Goal: Information Seeking & Learning: Learn about a topic

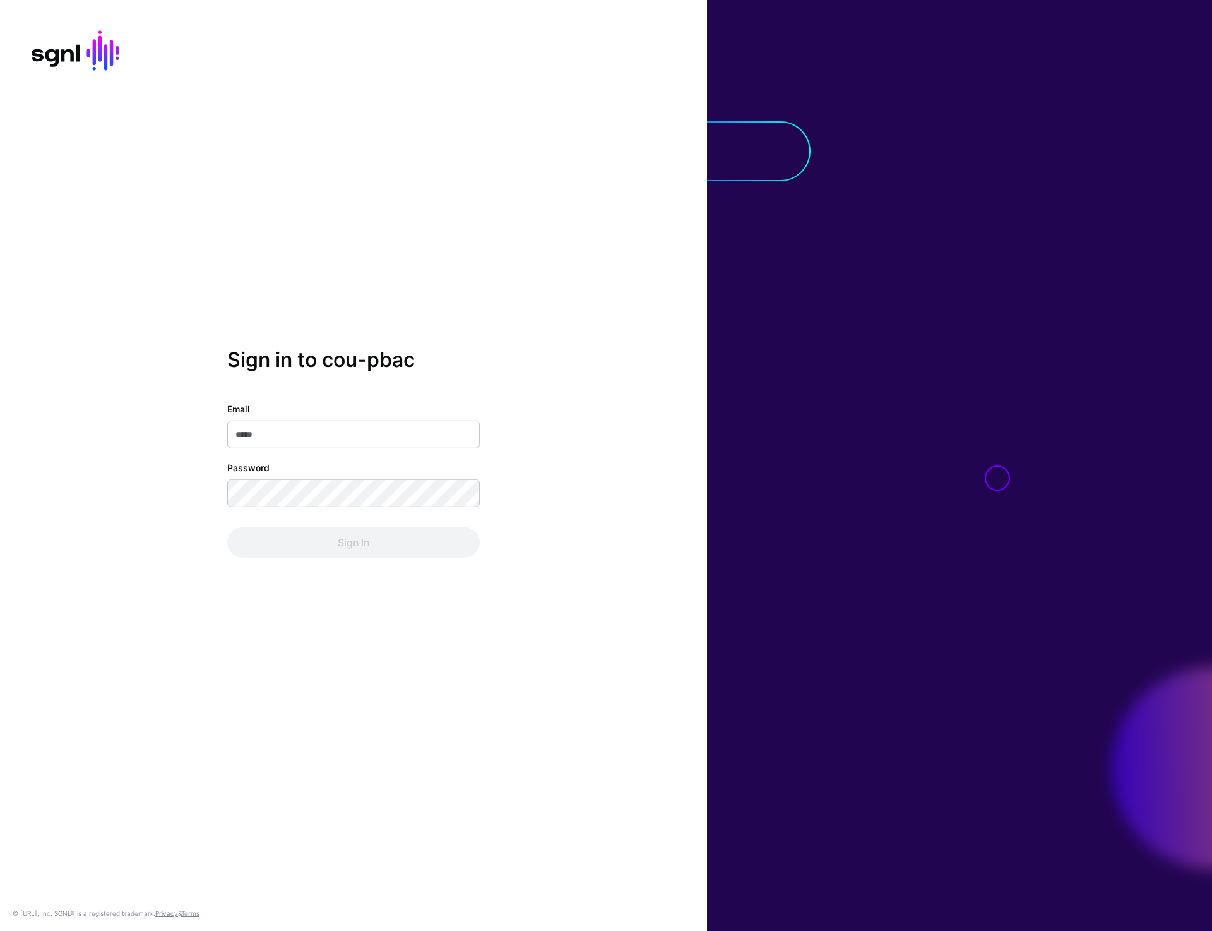
type input "**********"
click at [383, 554] on button "Sign In" at bounding box center [353, 542] width 253 height 30
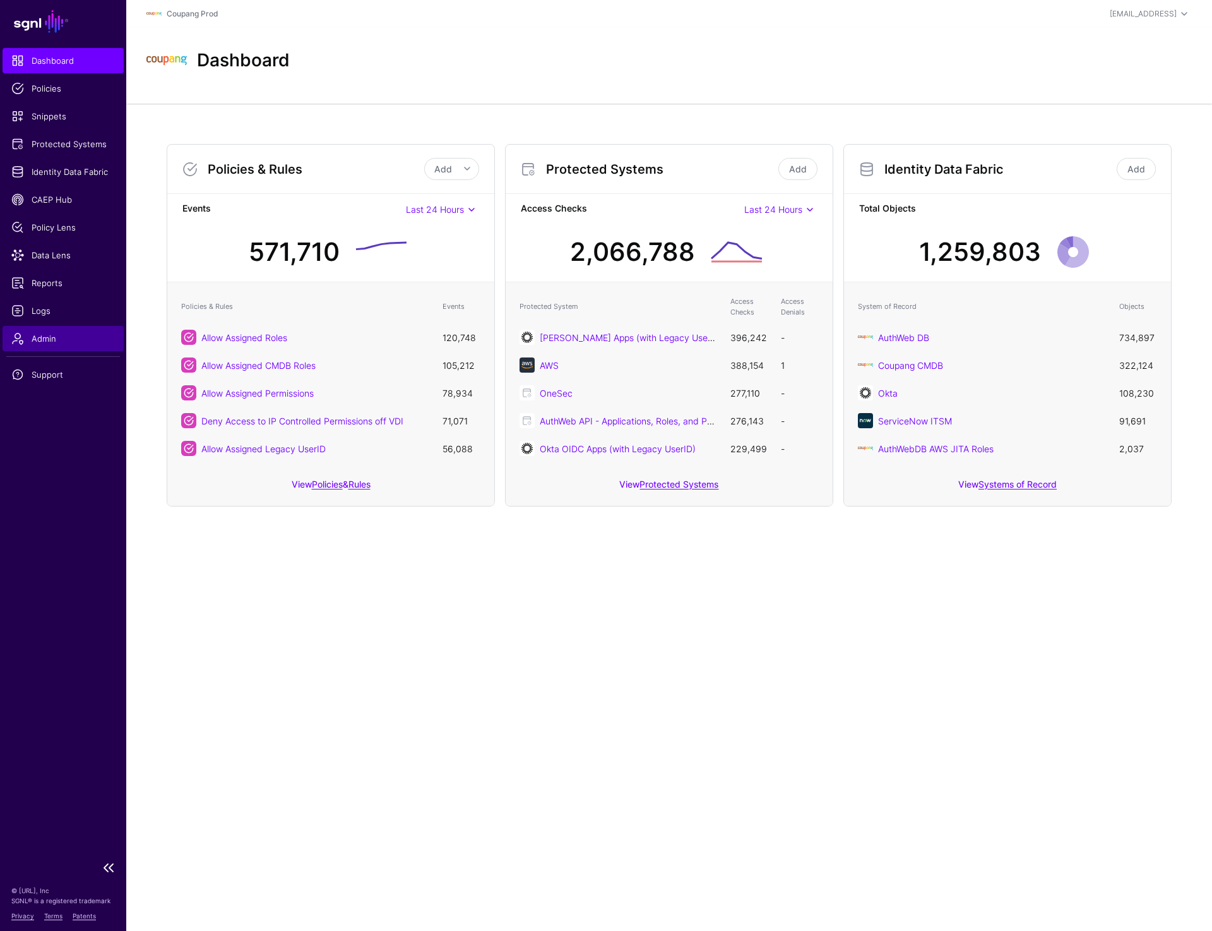
click at [45, 332] on span "Admin" at bounding box center [63, 338] width 104 height 13
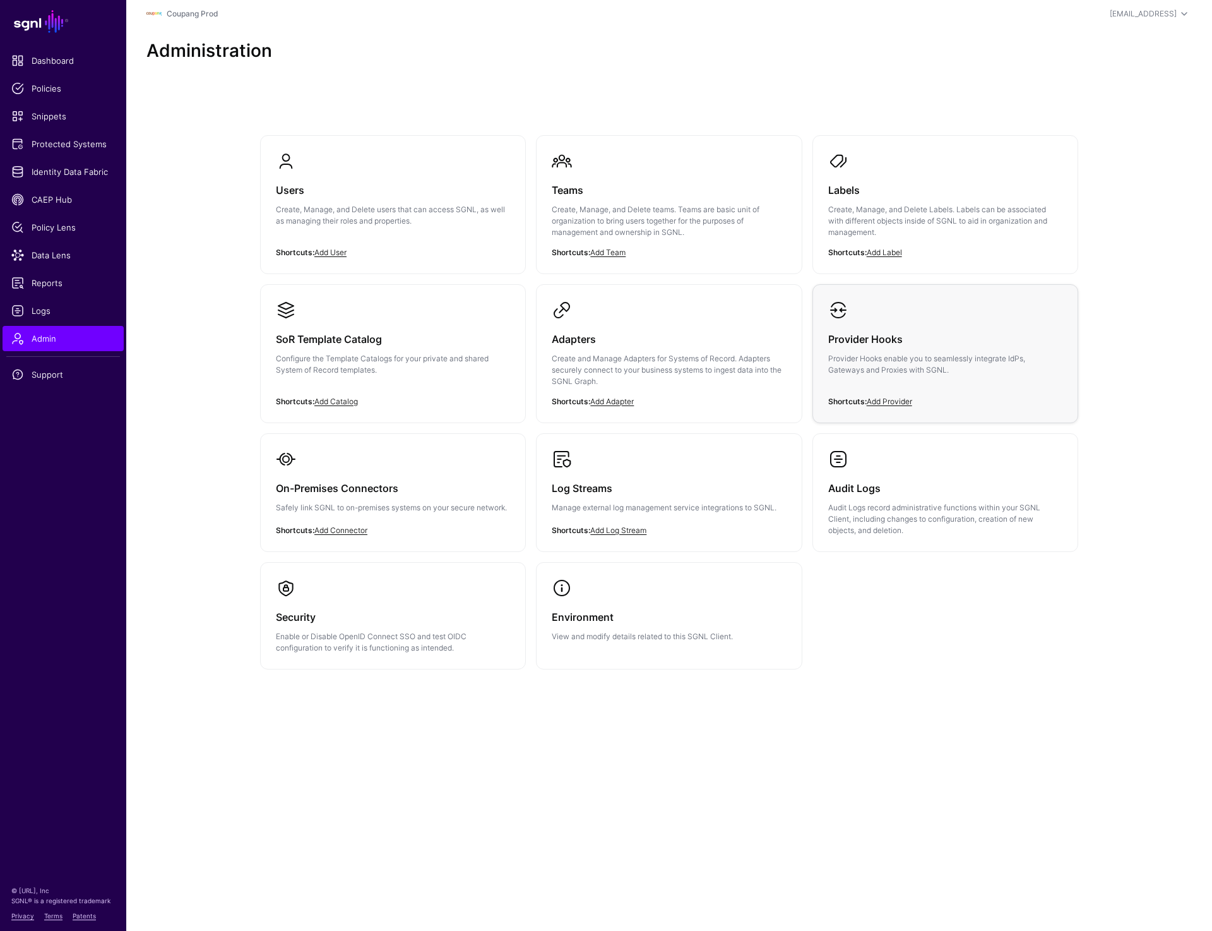
click at [918, 367] on p "Provider Hooks enable you to seamlessly integrate IdPs, Gateways and Proxies wi…" at bounding box center [945, 364] width 234 height 23
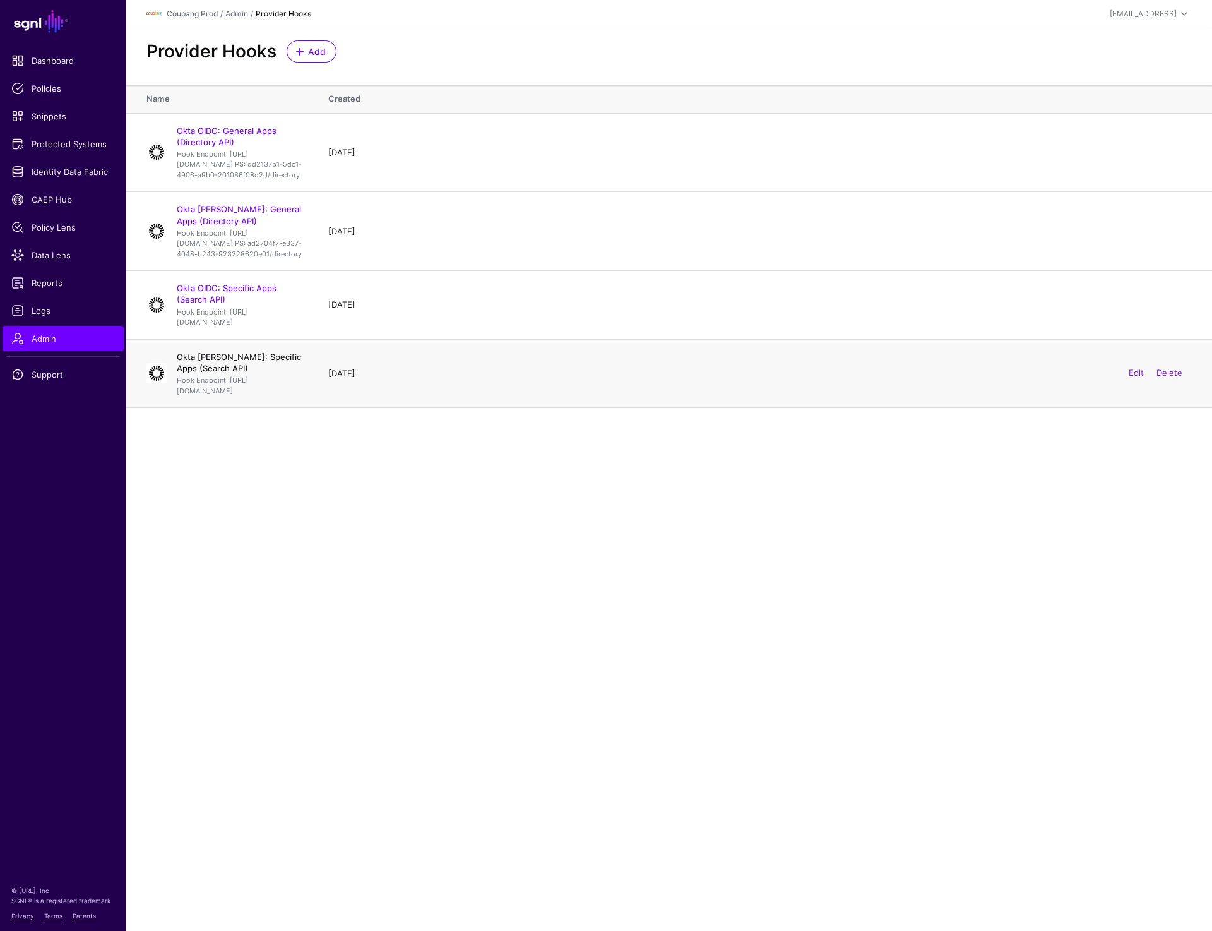
click at [280, 373] on link "Okta SAML: Specific Apps (Search API)" at bounding box center [239, 362] width 124 height 21
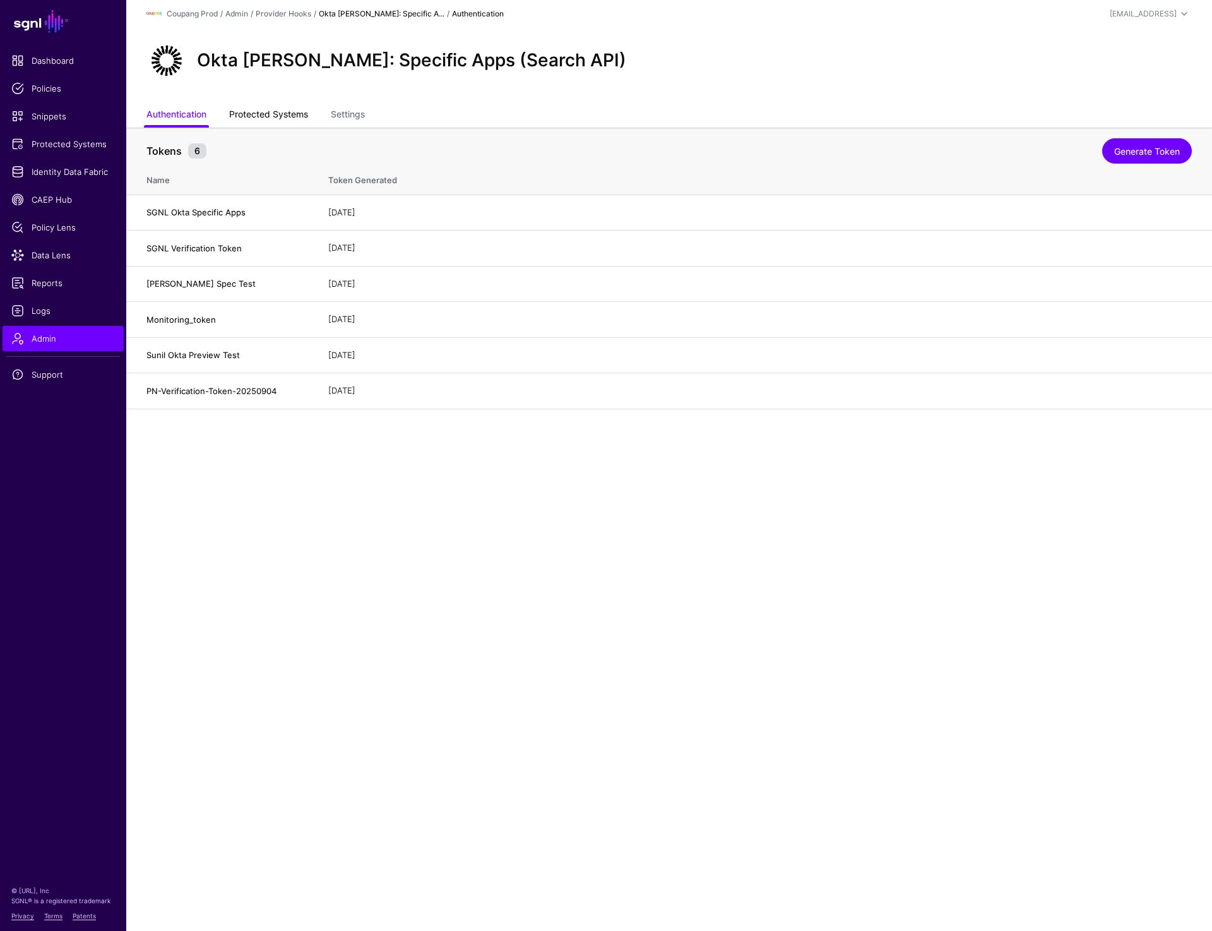
click at [262, 119] on link "Protected Systems" at bounding box center [268, 116] width 79 height 24
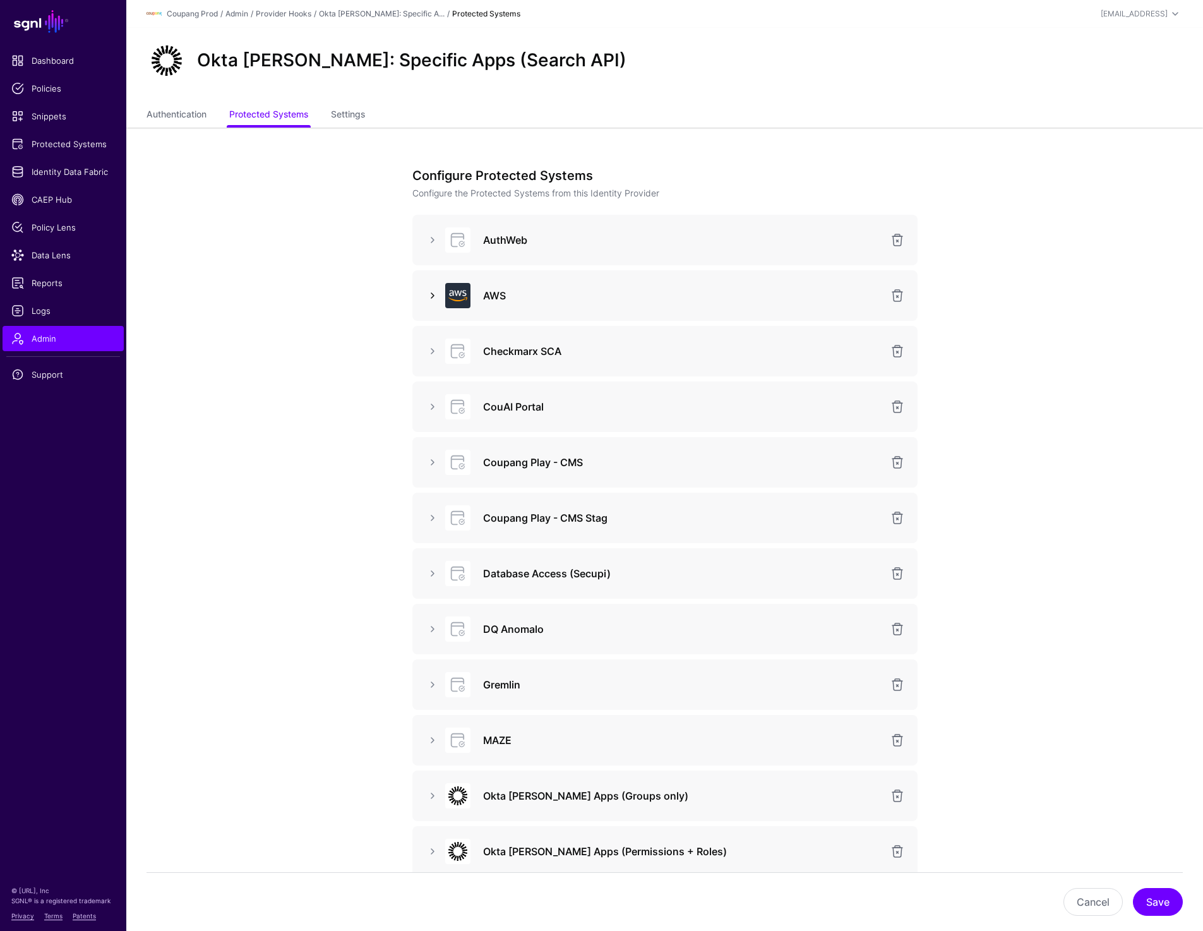
click at [432, 294] on link at bounding box center [432, 295] width 15 height 15
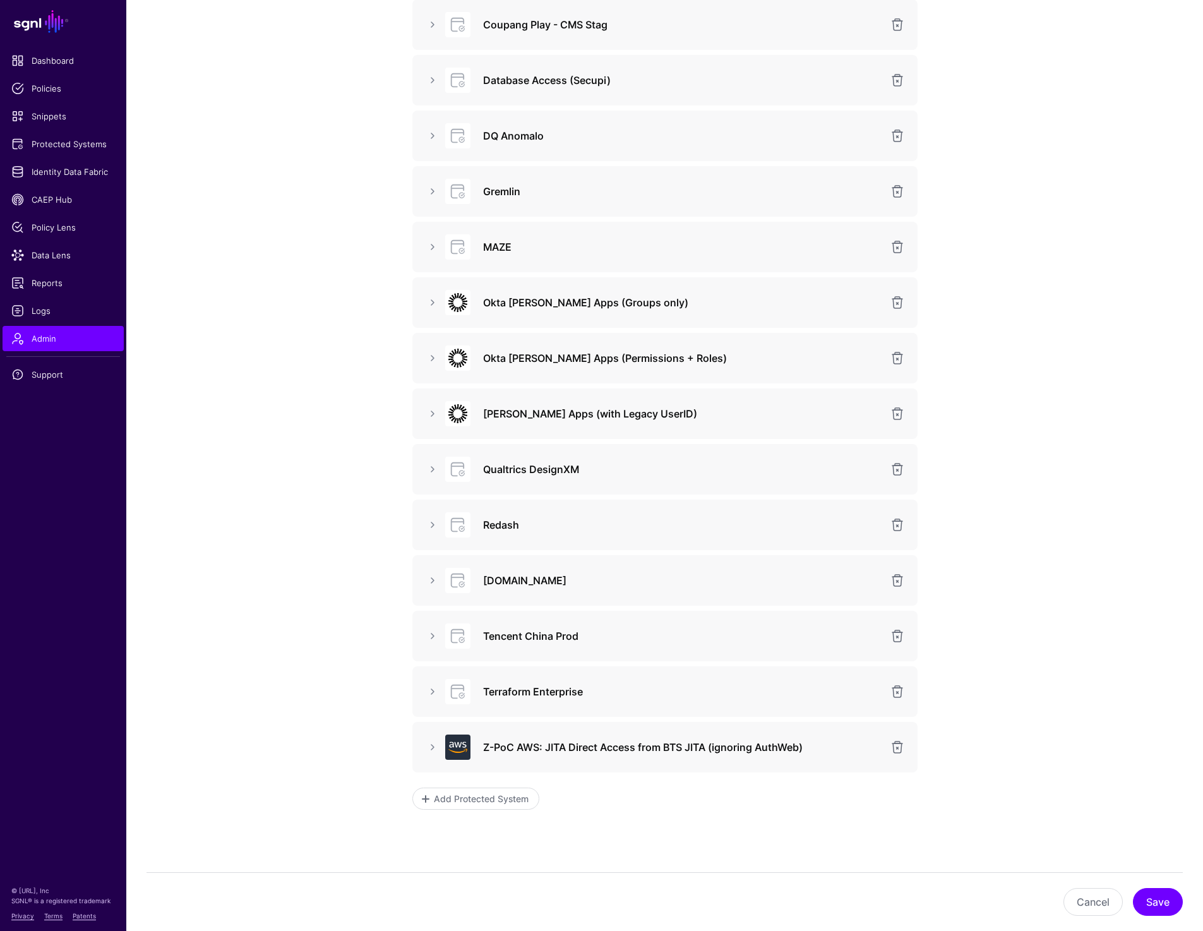
scroll to position [1247, 0]
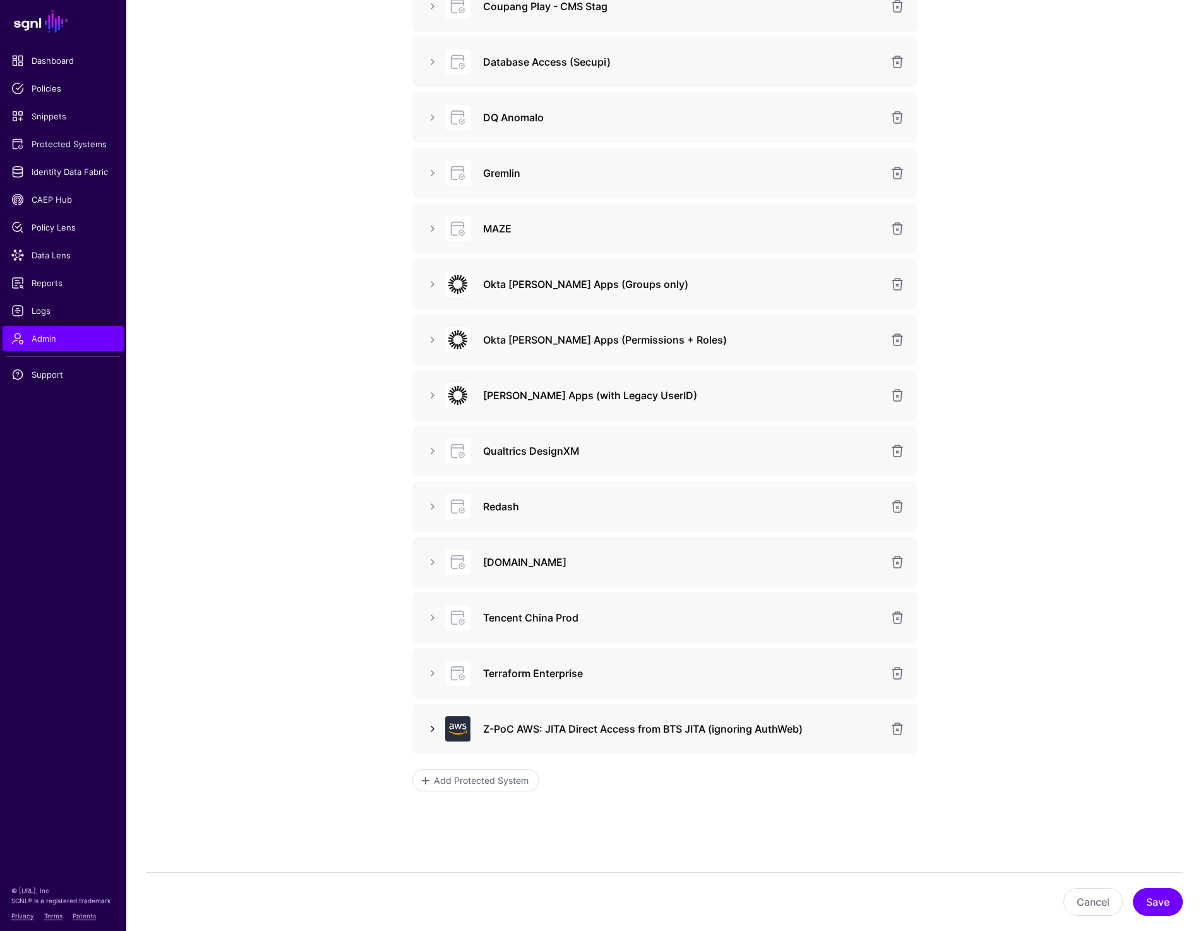
click at [429, 729] on link at bounding box center [432, 728] width 15 height 15
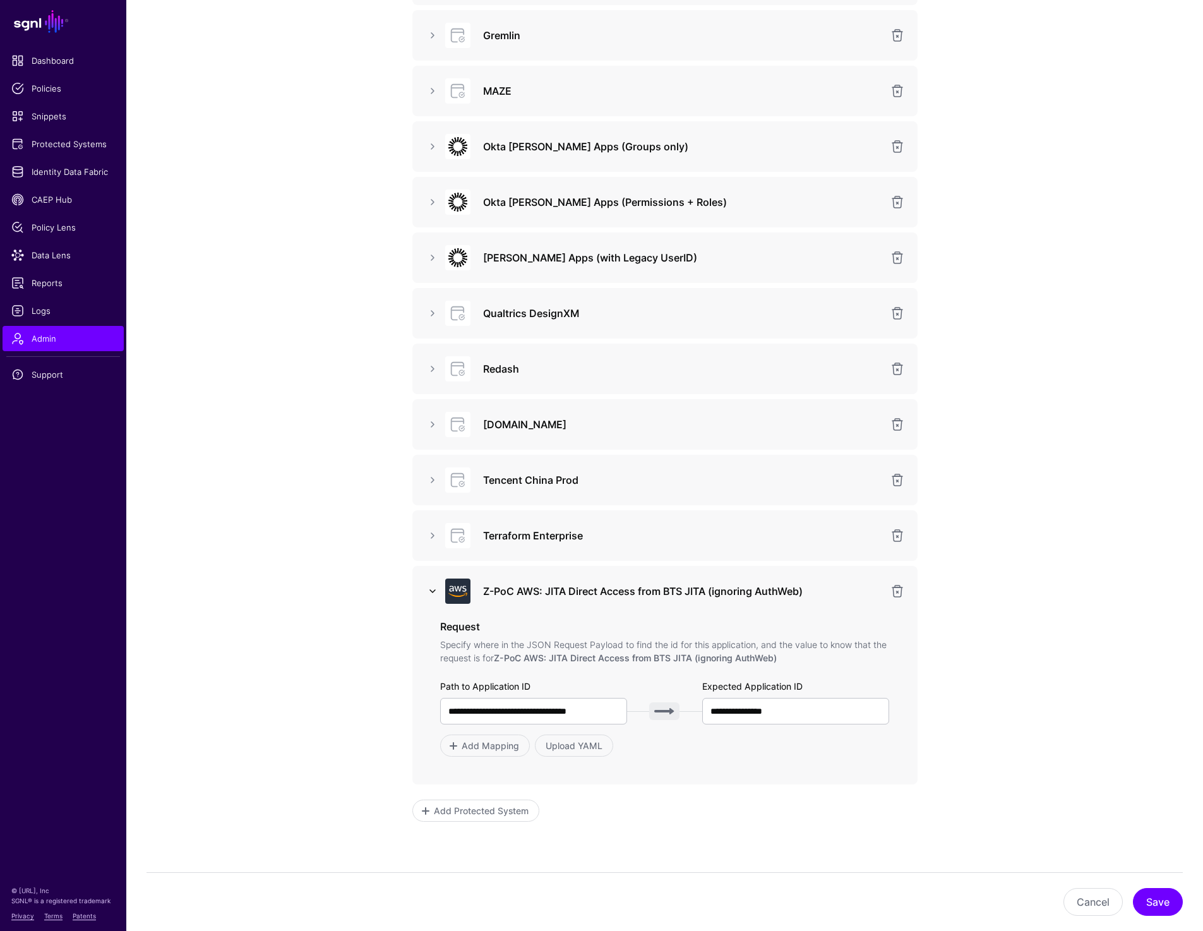
scroll to position [1388, 0]
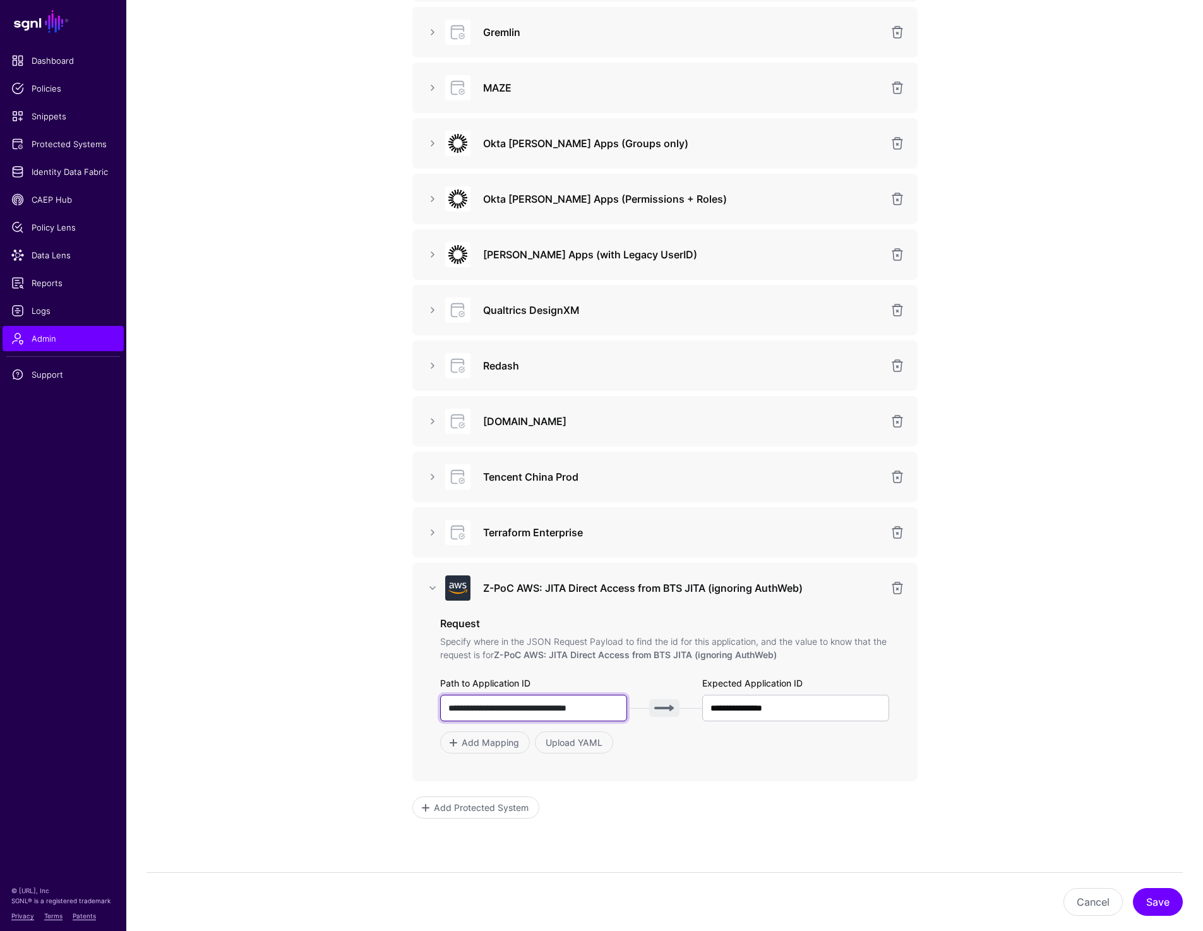
click at [492, 710] on input "**********" at bounding box center [533, 707] width 187 height 27
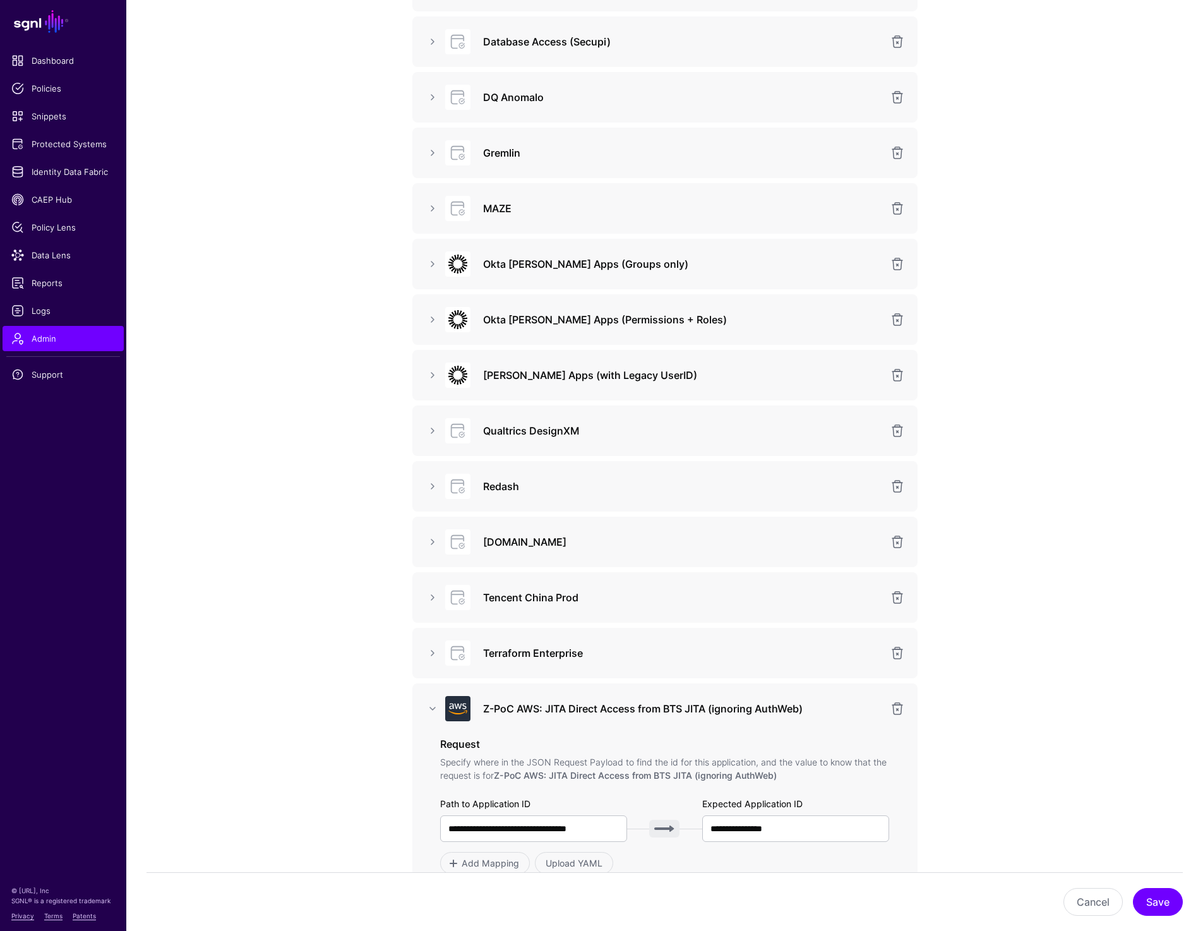
scroll to position [1322, 0]
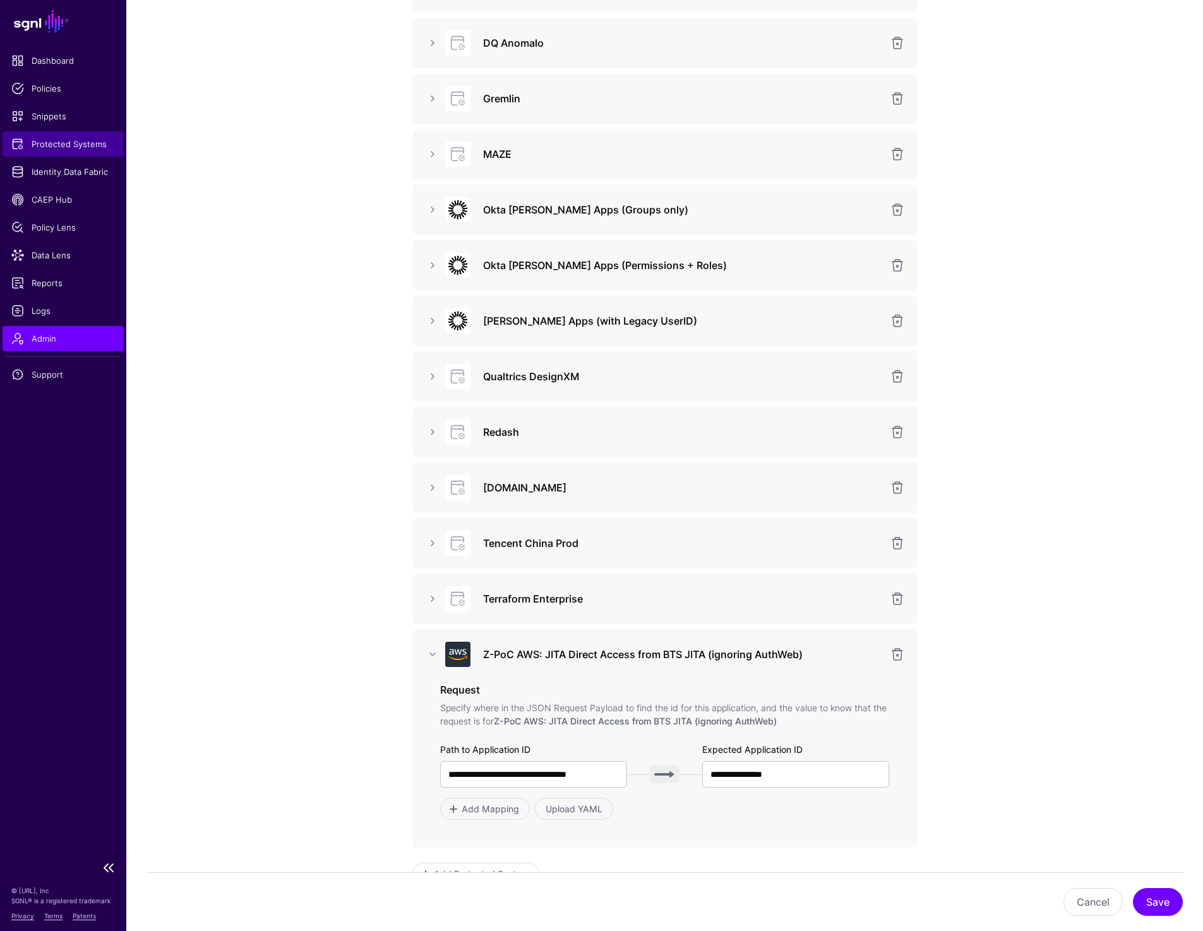
click at [61, 148] on span "Protected Systems" at bounding box center [63, 144] width 104 height 13
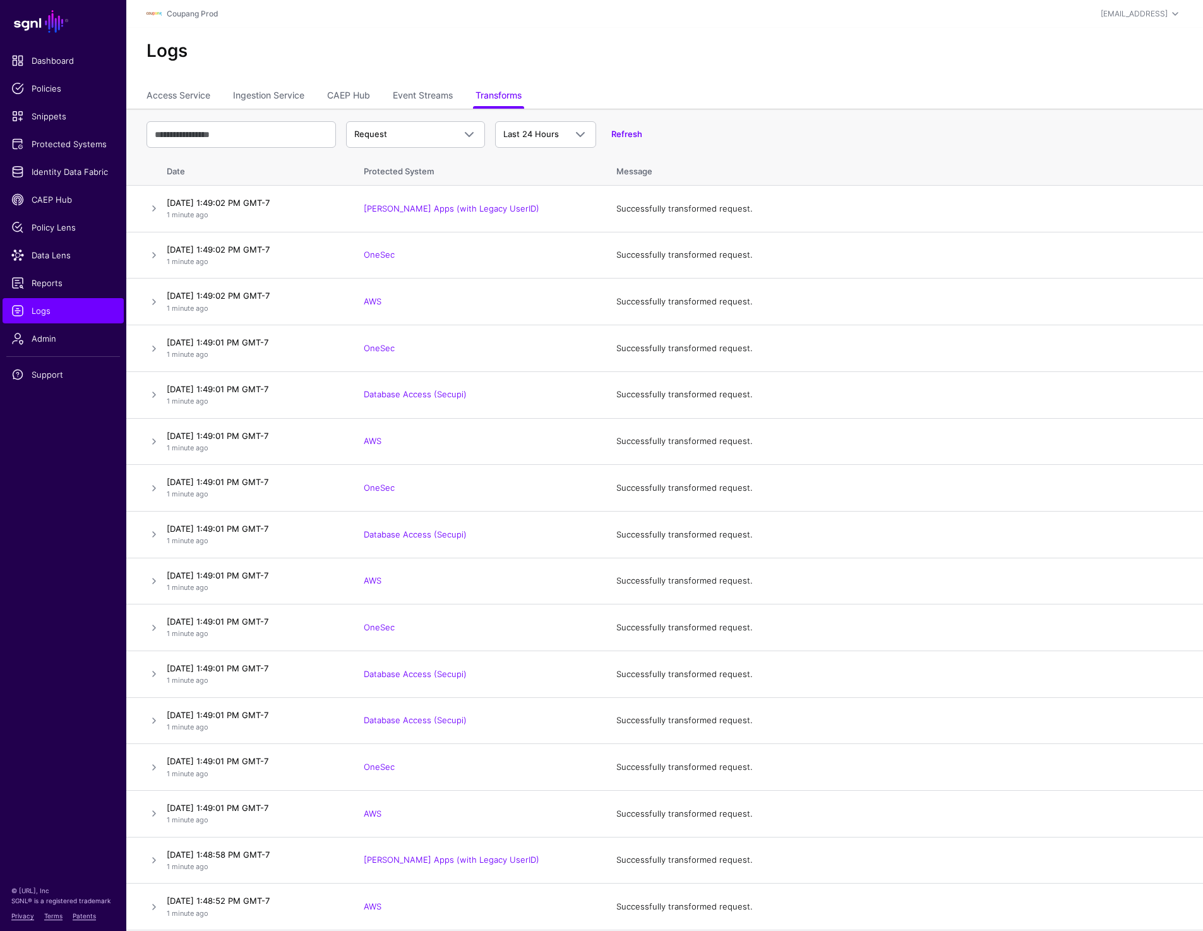
click at [726, 76] on div "Logs" at bounding box center [664, 56] width 1076 height 57
click at [596, 32] on div "Logs" at bounding box center [664, 56] width 1076 height 57
click at [150, 210] on link at bounding box center [153, 208] width 15 height 15
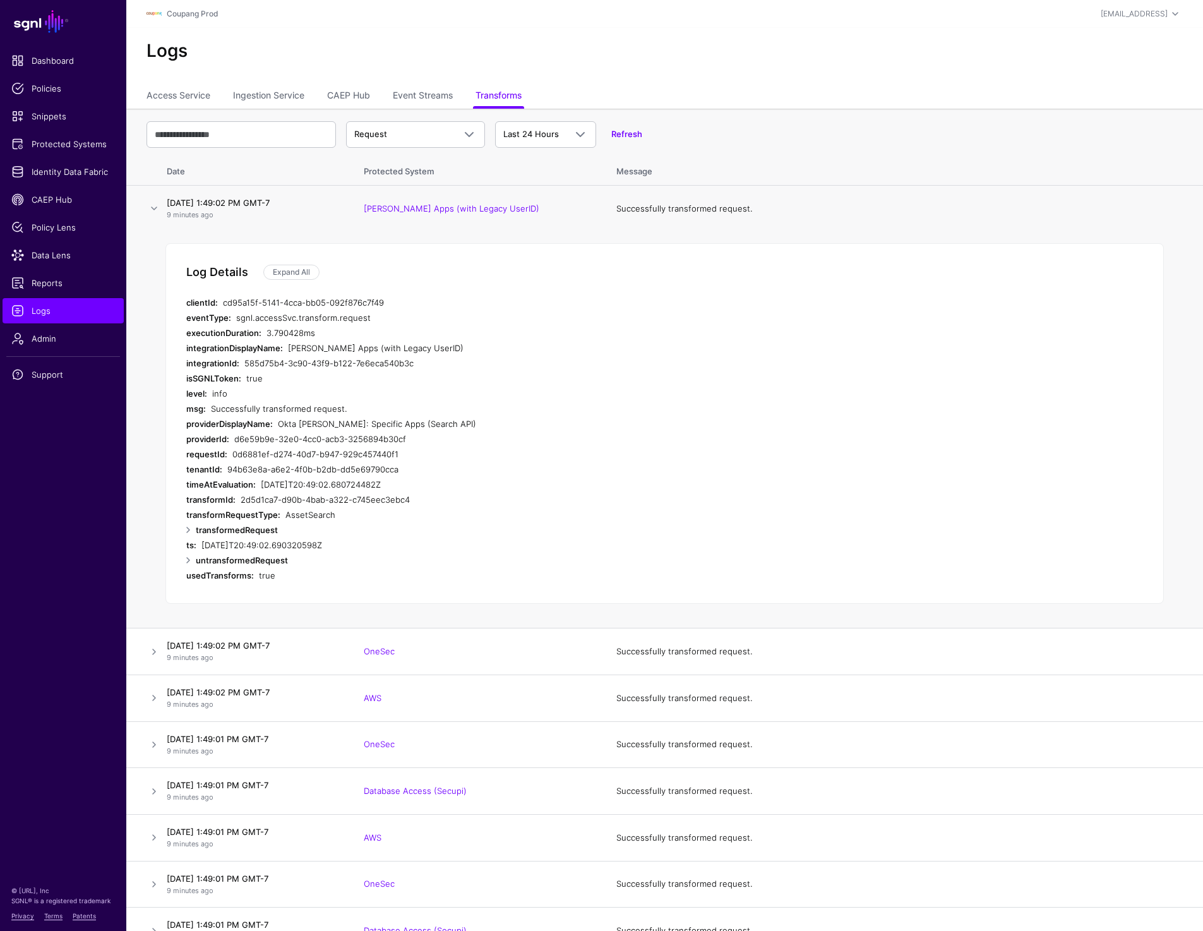
click at [293, 263] on div "Log Details Expand All clientId: cd95a15f-5141-4cca-bb05-092f876c7f49 eventType…" at bounding box center [664, 423] width 998 height 360
click at [293, 267] on link "Expand All" at bounding box center [291, 272] width 56 height 15
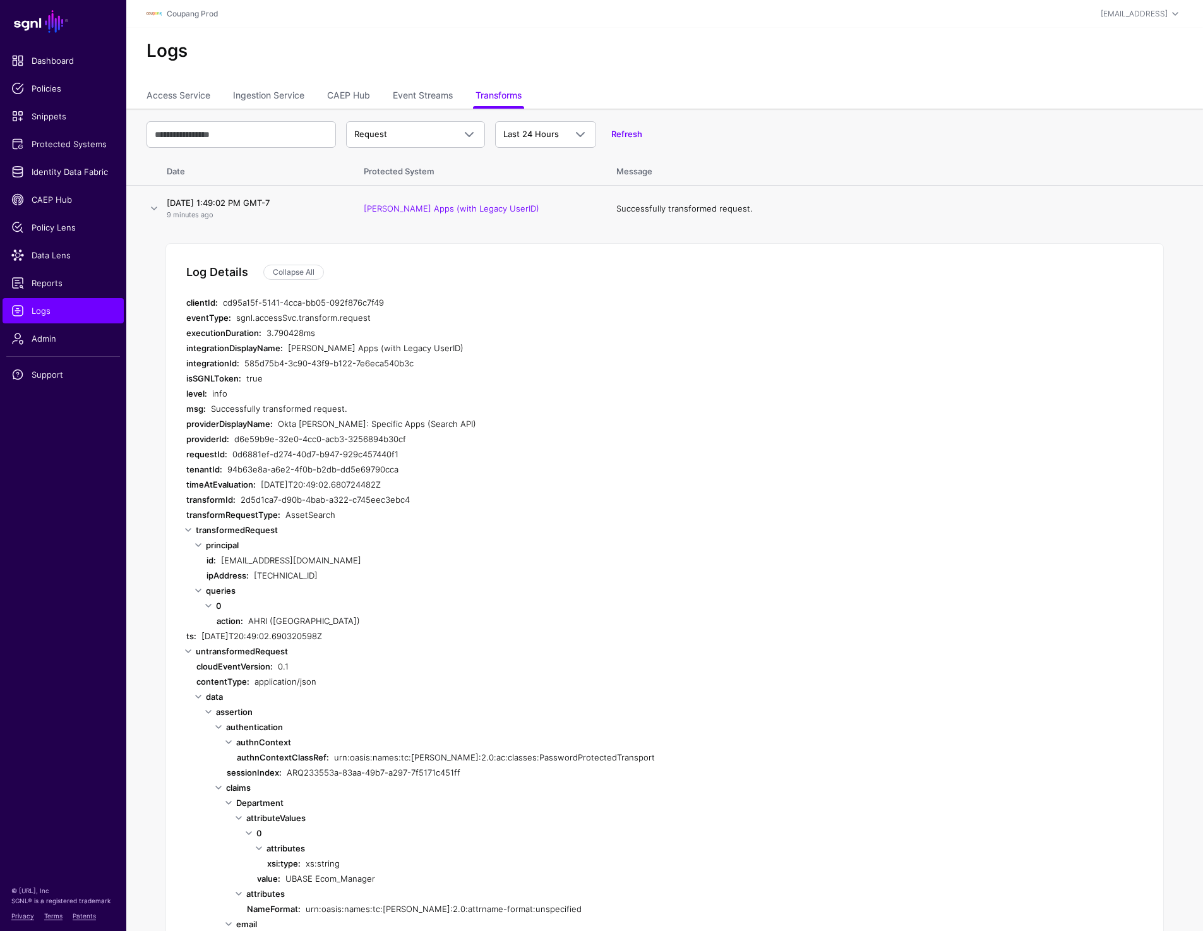
scroll to position [70, 0]
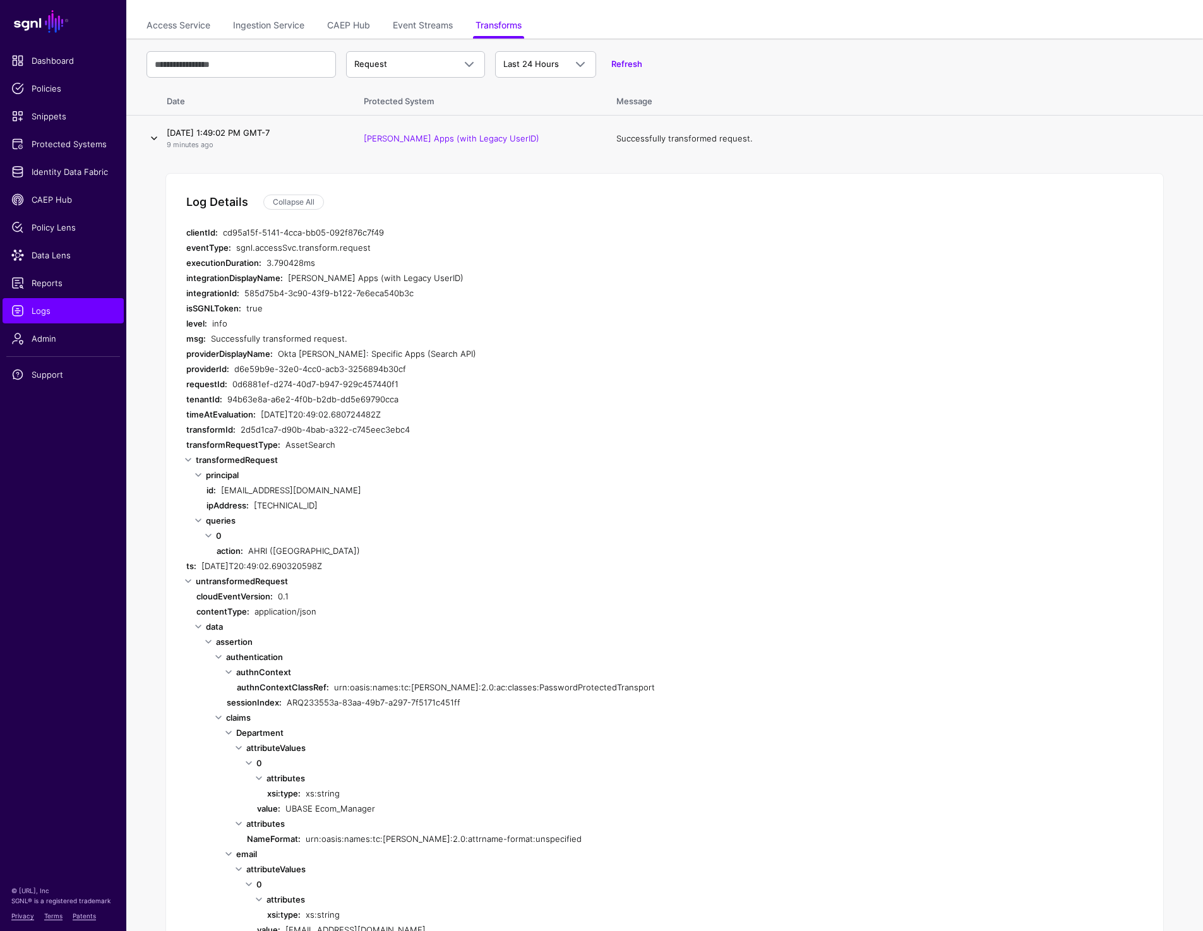
click at [153, 134] on link at bounding box center [153, 138] width 15 height 15
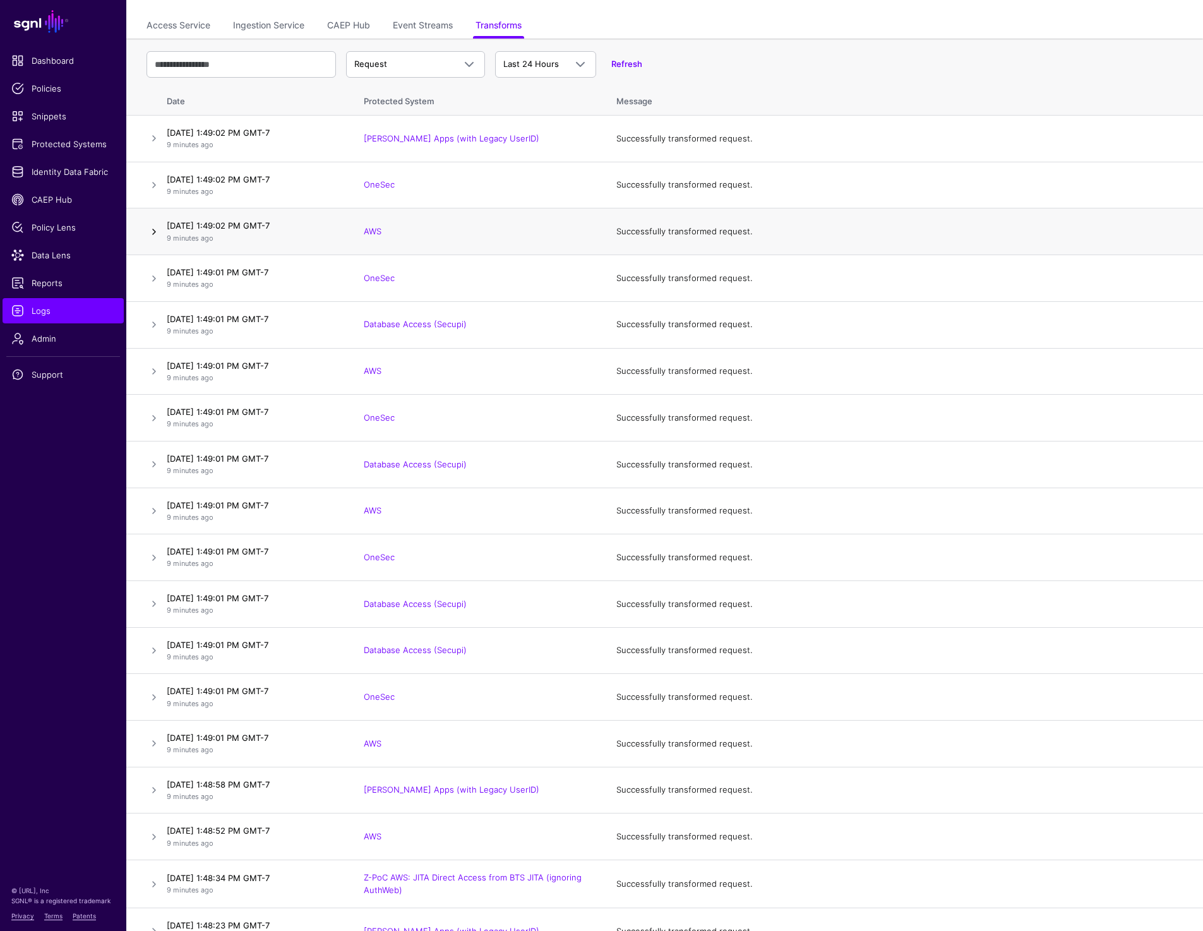
click at [154, 226] on link at bounding box center [153, 231] width 15 height 15
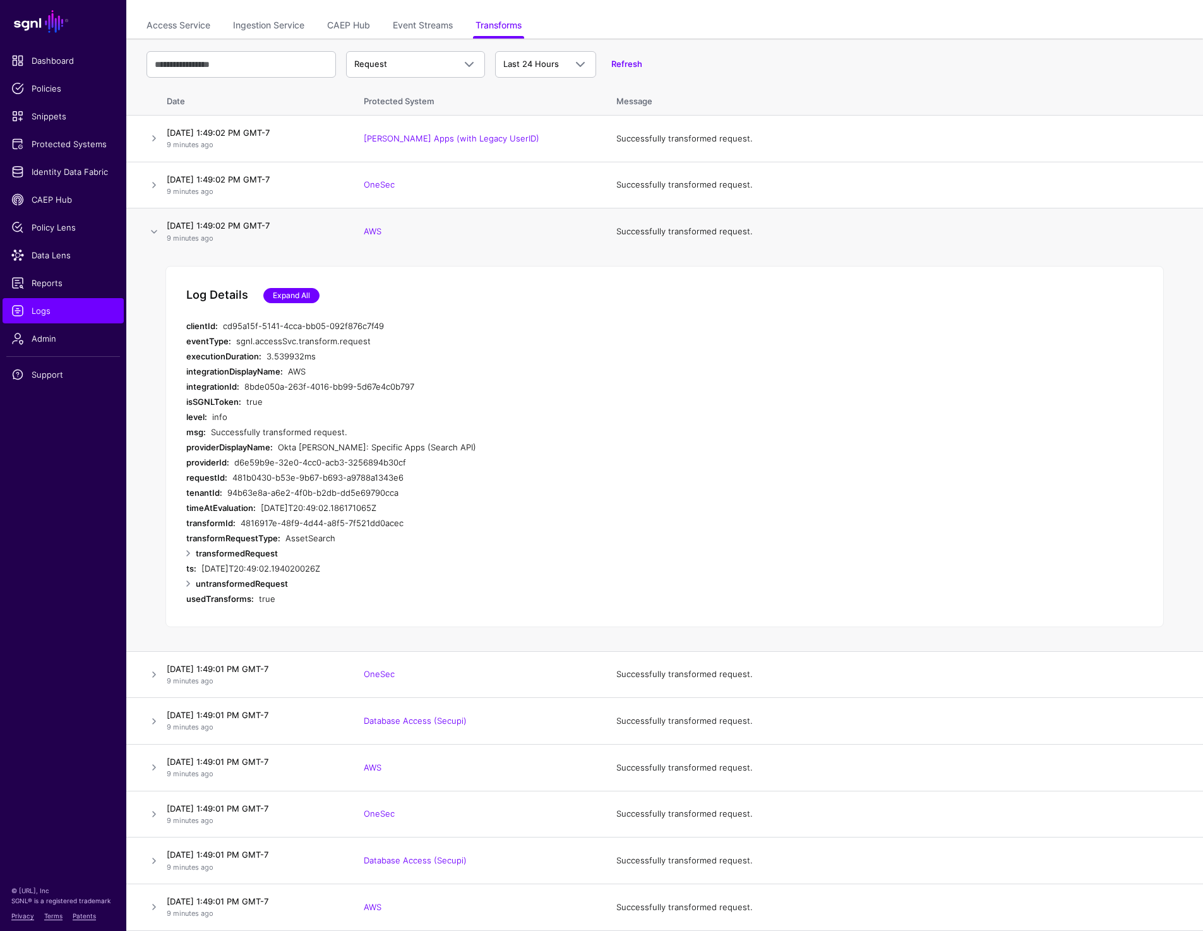
click at [277, 288] on link "Expand All" at bounding box center [291, 295] width 56 height 15
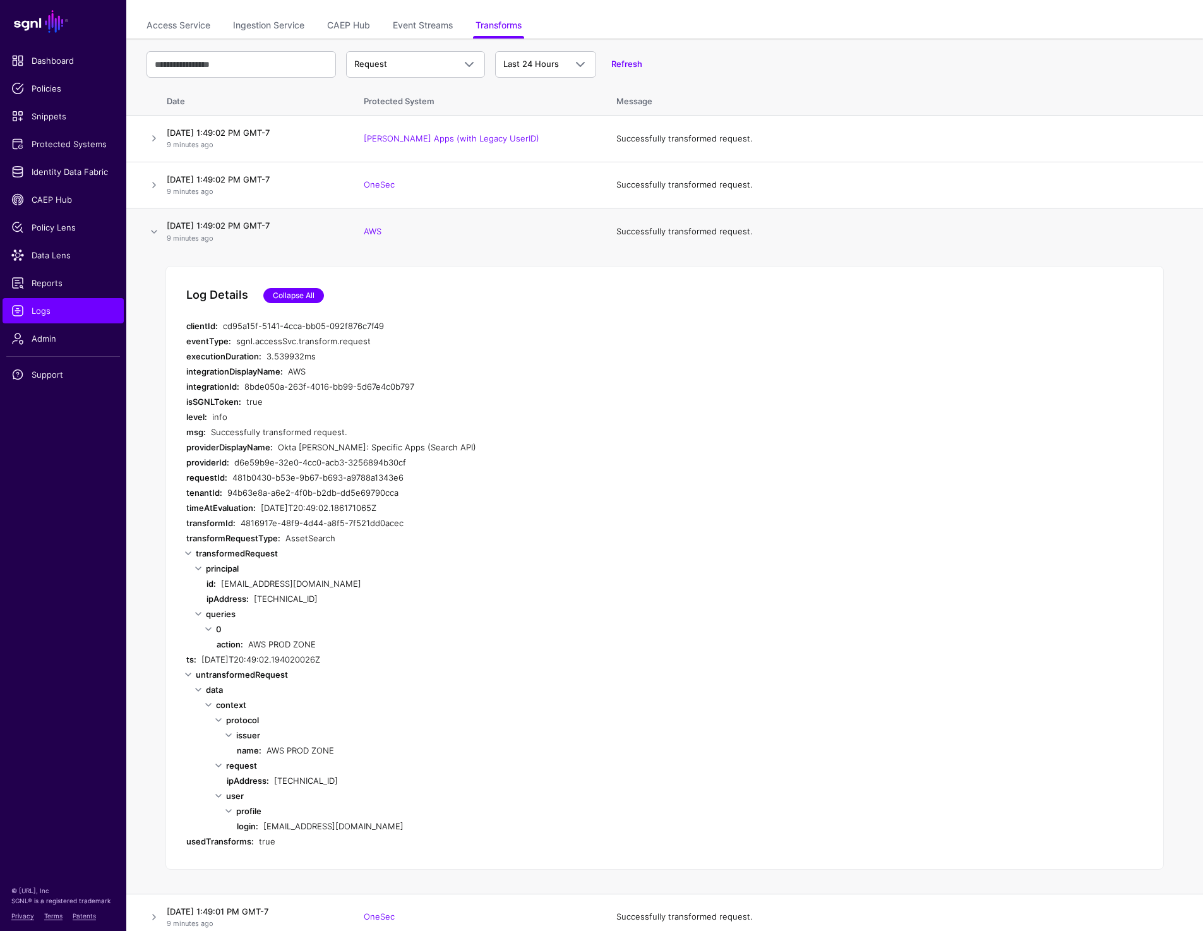
click at [277, 288] on link "Collapse All" at bounding box center [293, 295] width 61 height 15
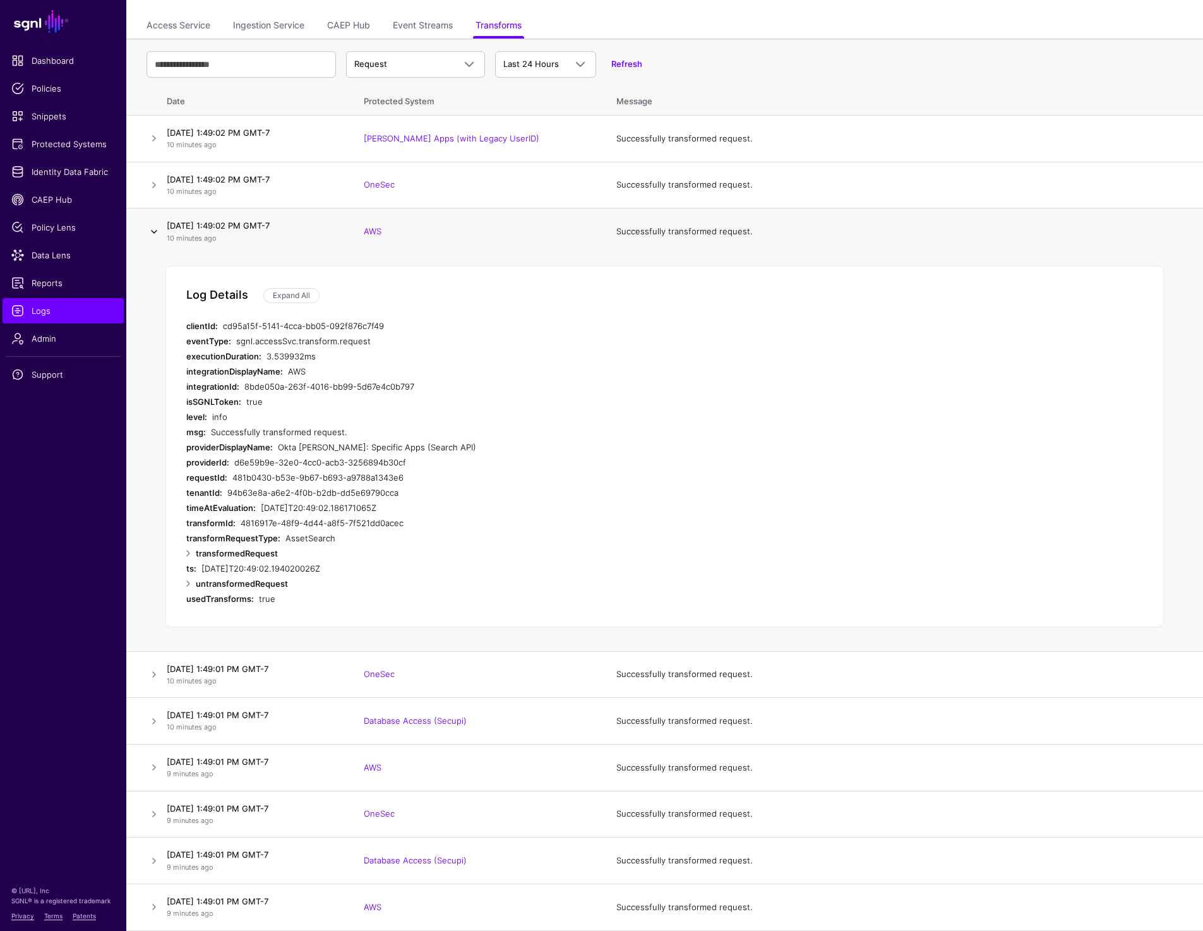
click at [154, 230] on link at bounding box center [153, 231] width 15 height 15
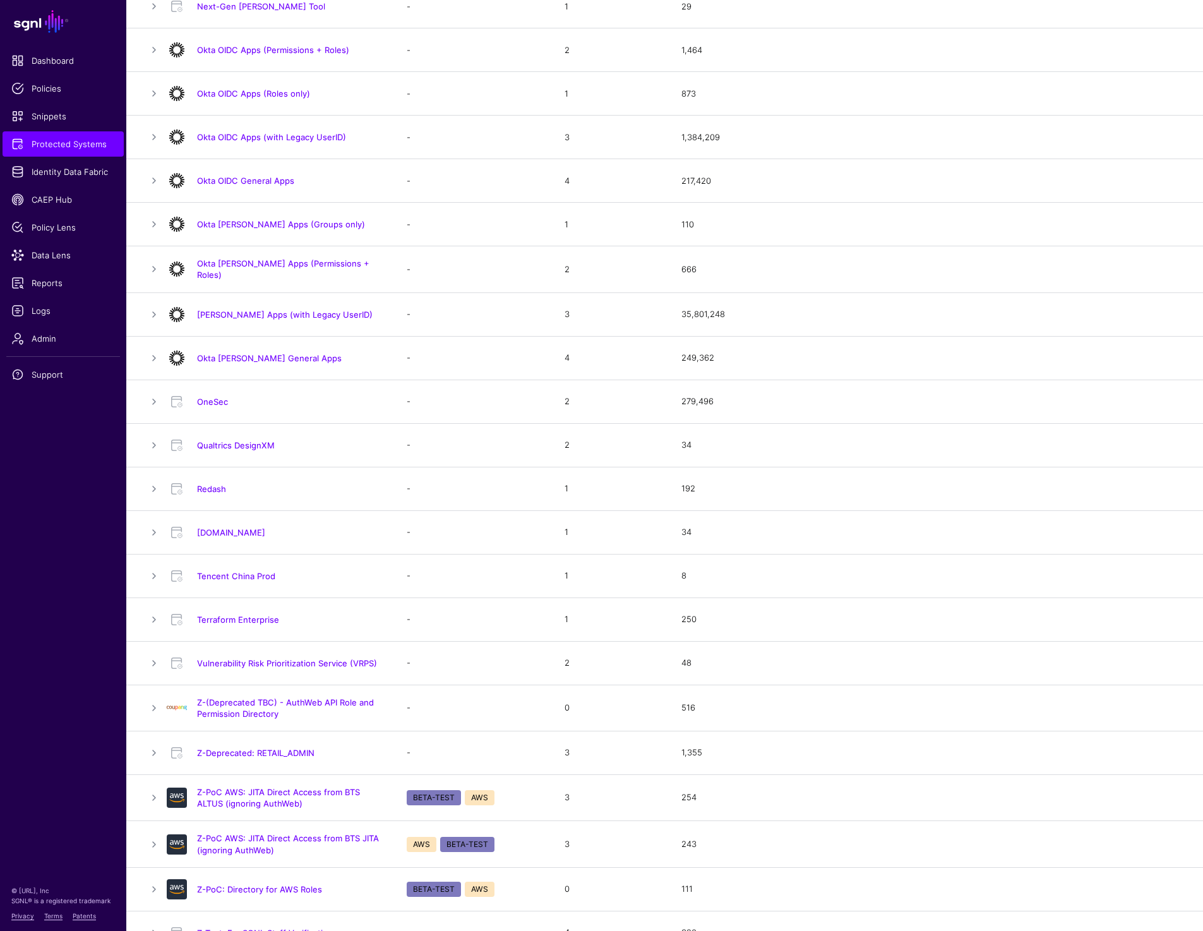
scroll to position [850, 0]
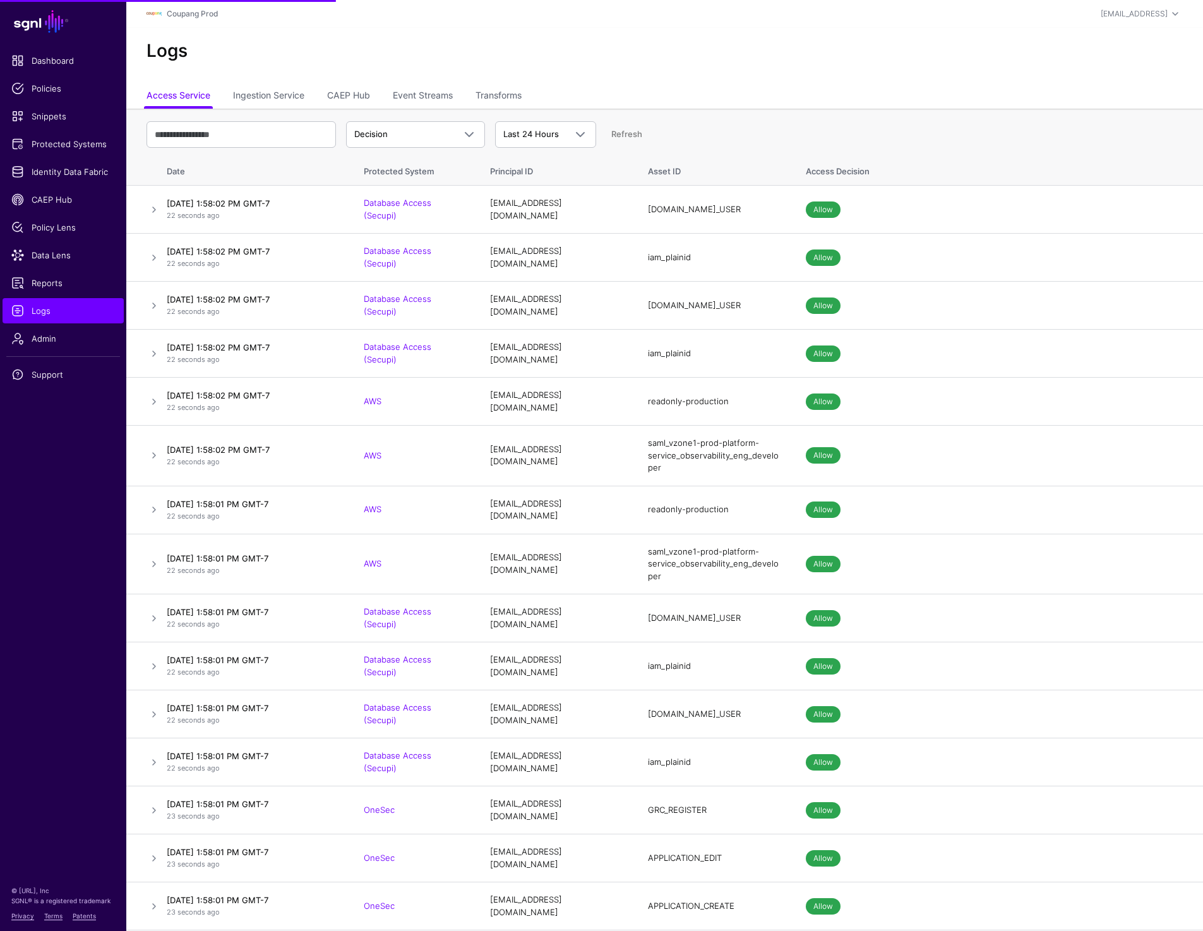
drag, startPoint x: 1138, startPoint y: 205, endPoint x: 1016, endPoint y: 115, distance: 151.1
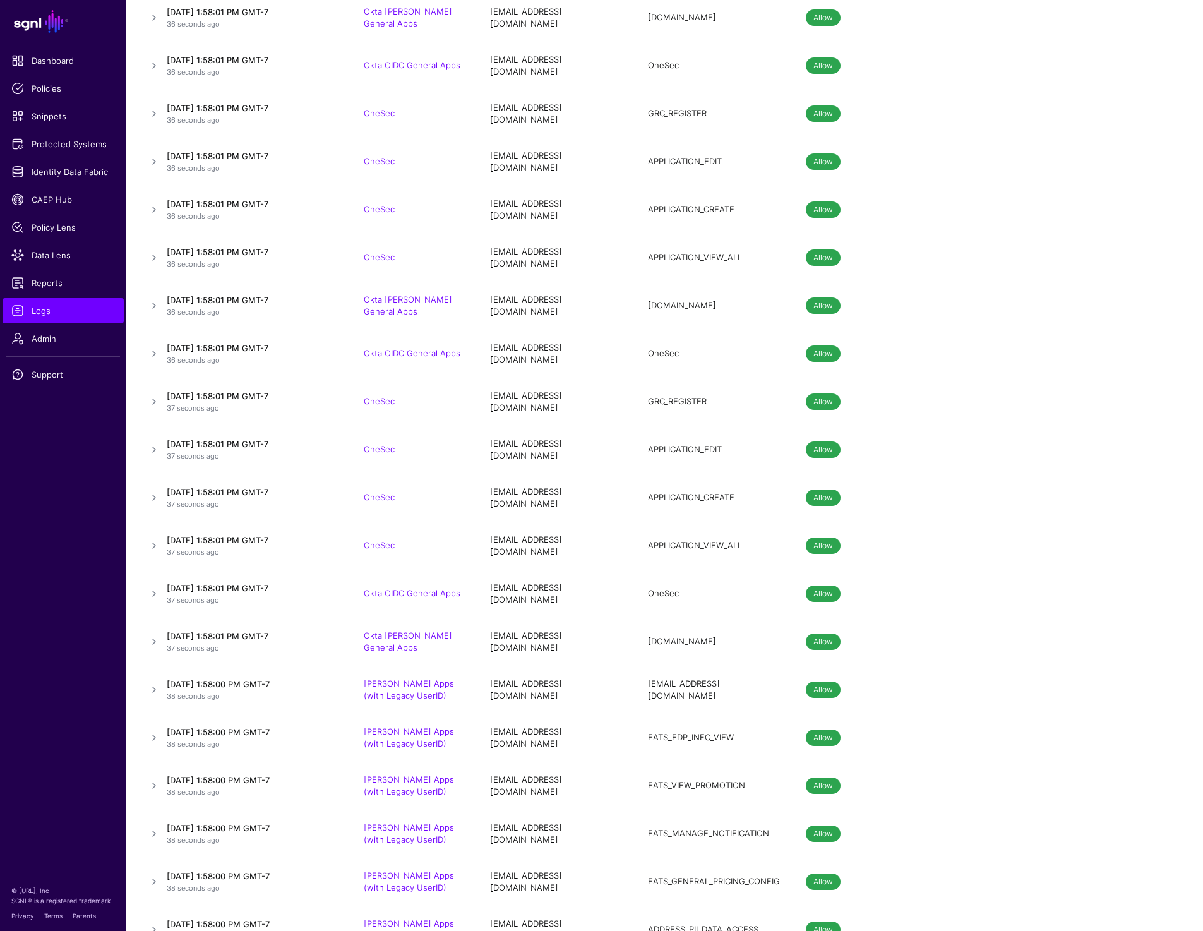
scroll to position [2338, 0]
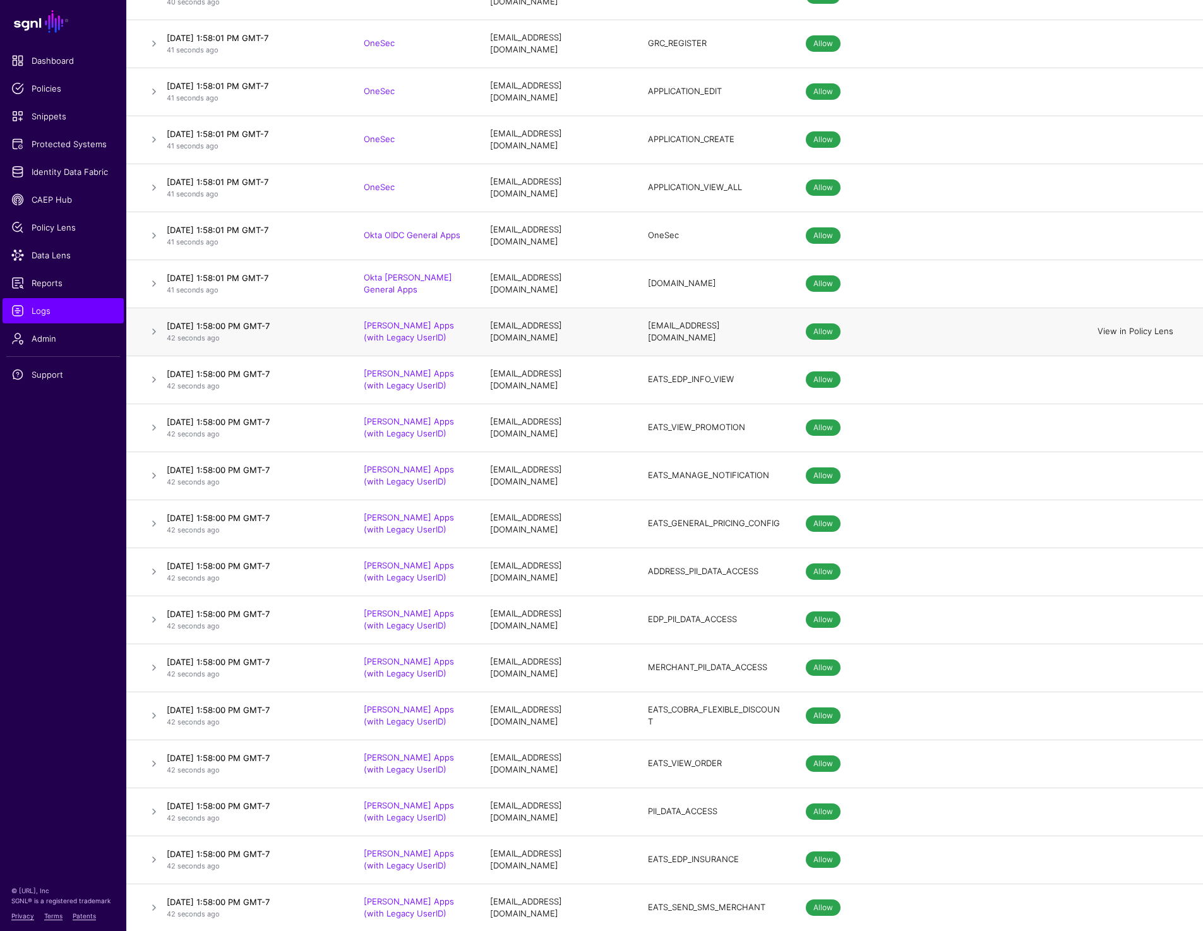
click at [1134, 326] on link "View in Policy Lens" at bounding box center [1135, 331] width 76 height 10
click at [150, 324] on link at bounding box center [153, 331] width 15 height 15
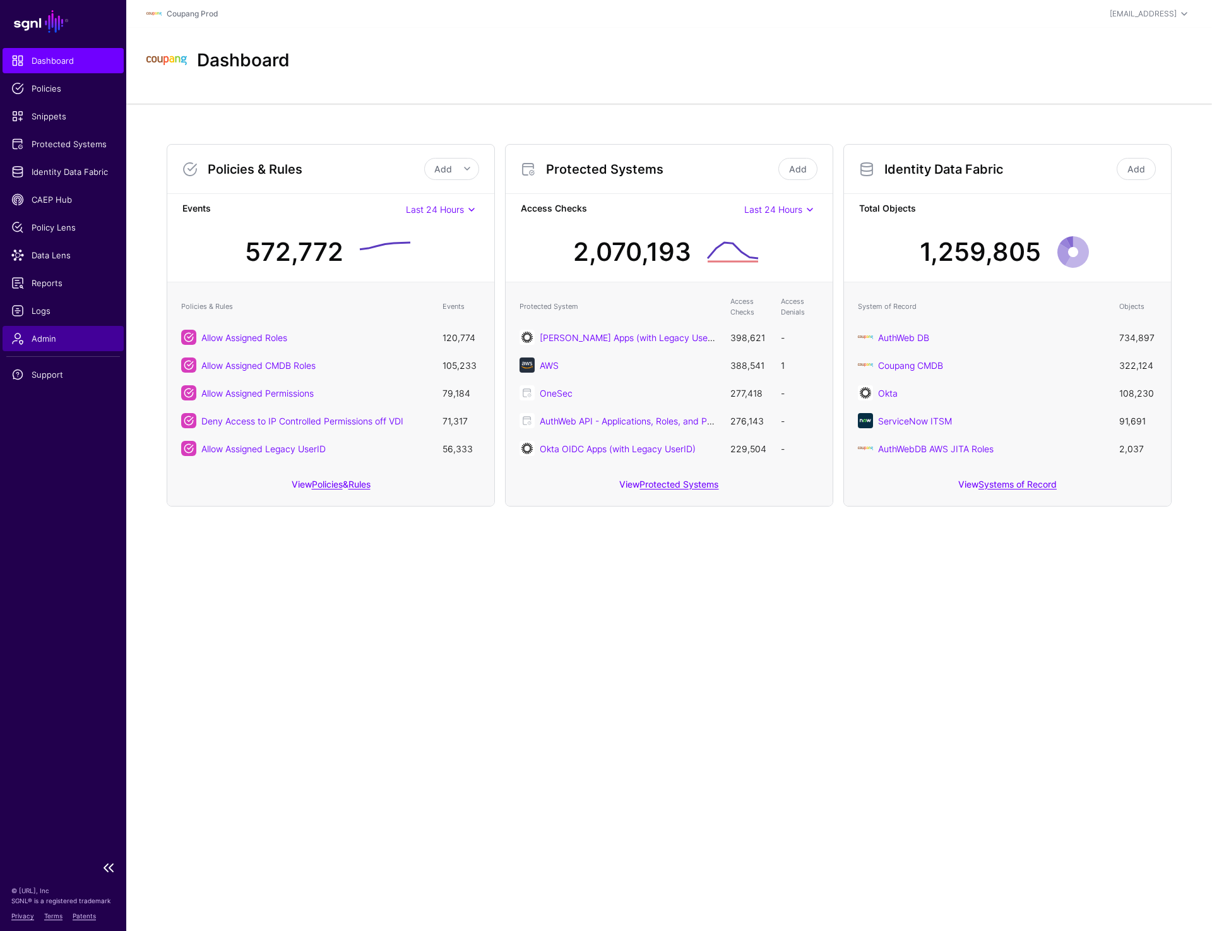
click at [43, 330] on link "Admin" at bounding box center [63, 338] width 121 height 25
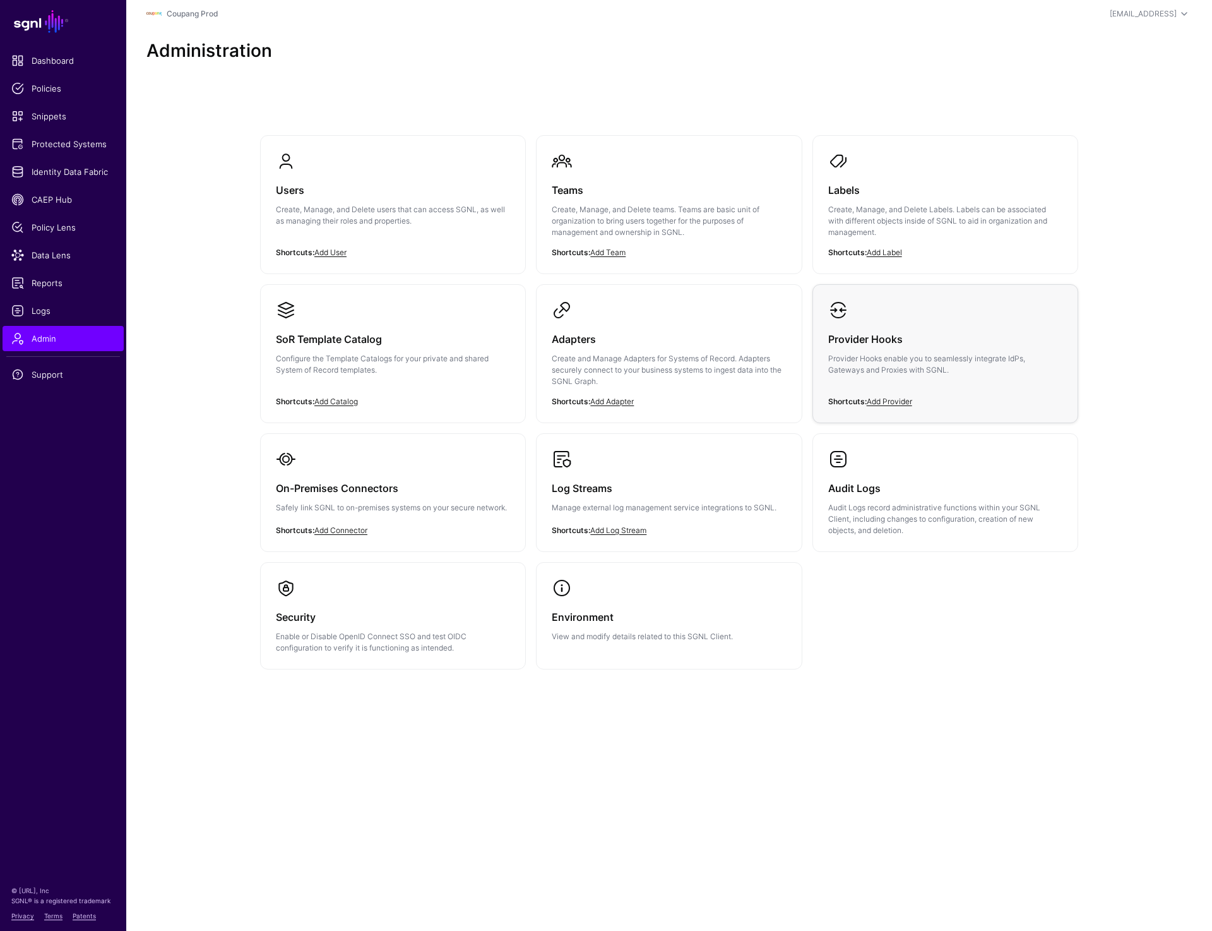
click at [906, 333] on h3 "Provider Hooks" at bounding box center [945, 339] width 234 height 18
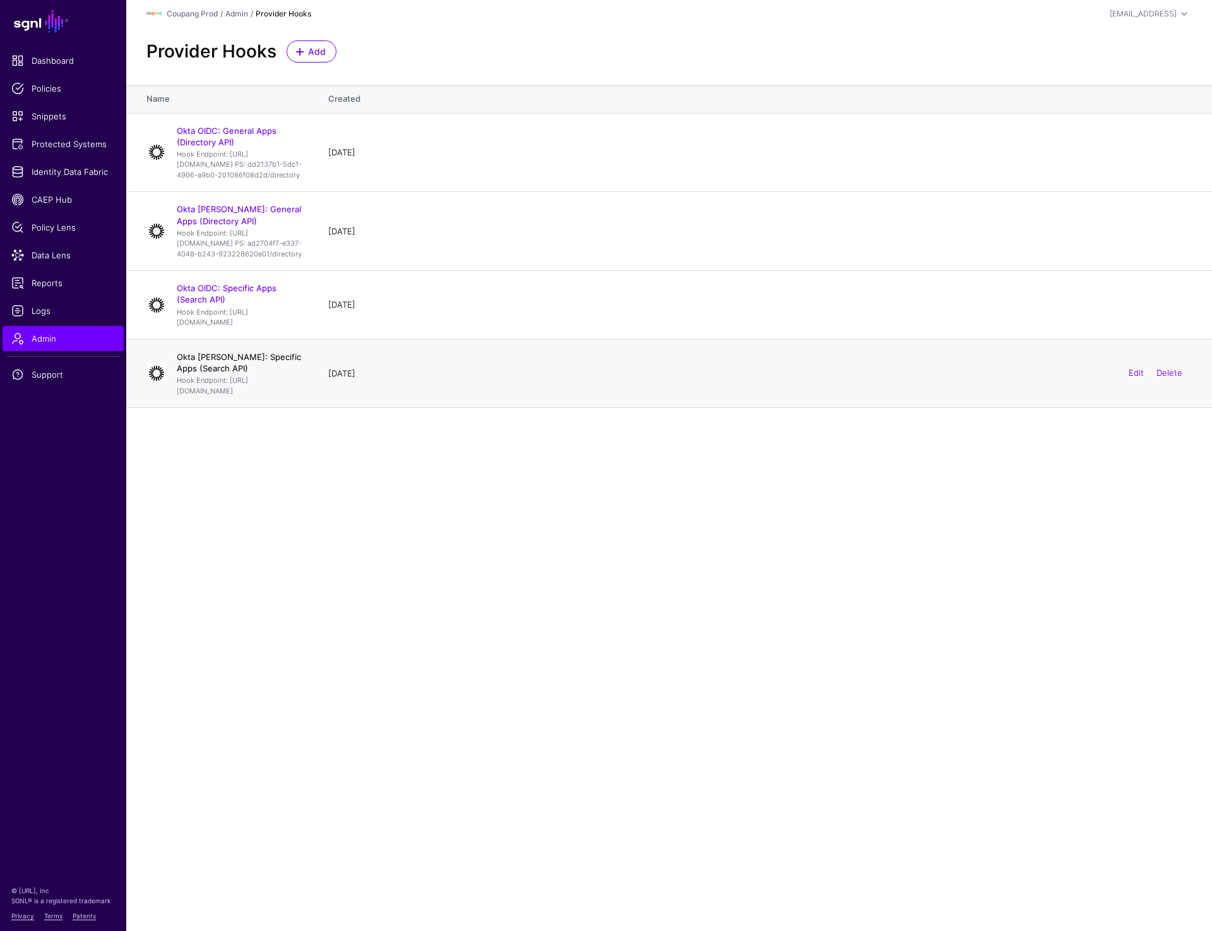
click at [271, 373] on link "Okta [PERSON_NAME]: Specific Apps (Search API)" at bounding box center [239, 362] width 124 height 21
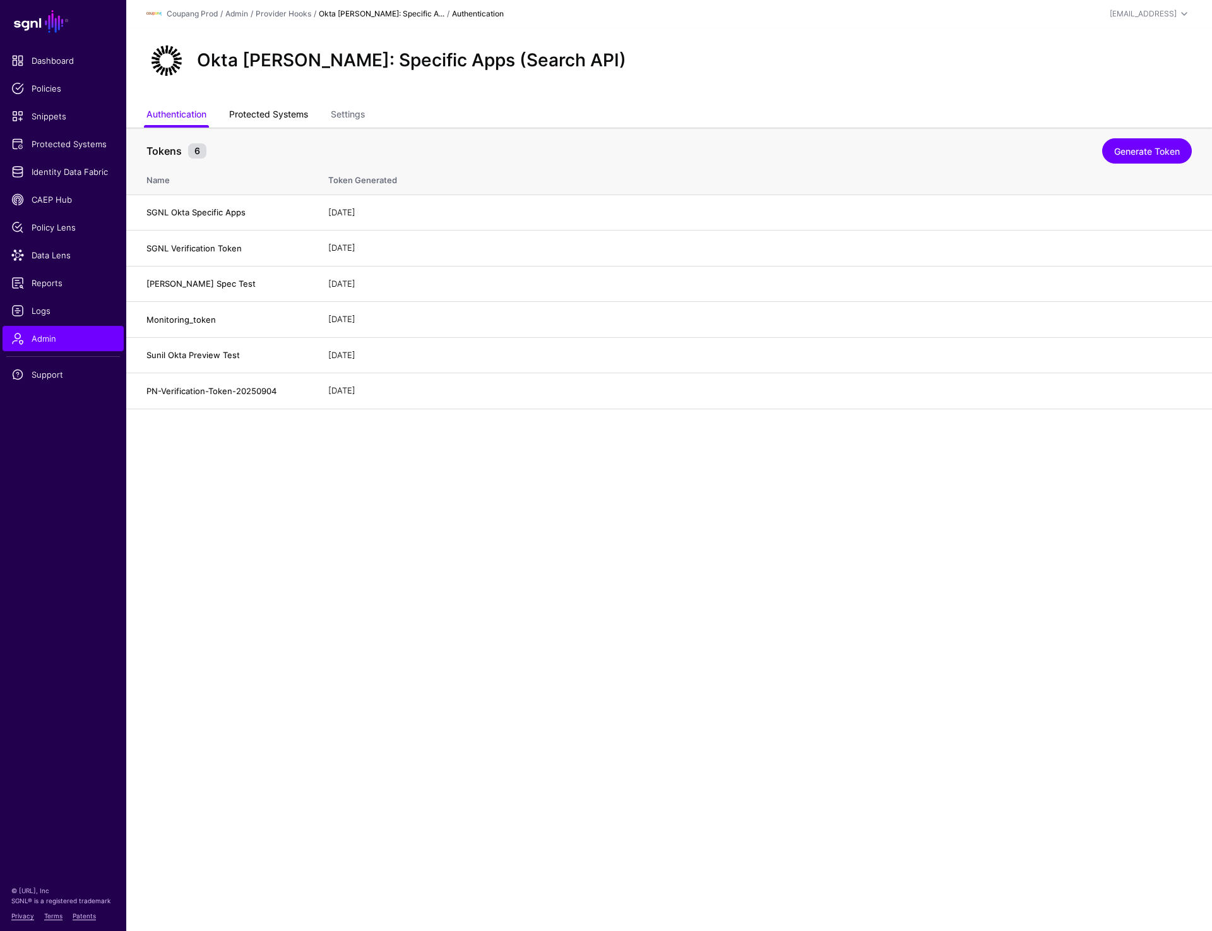
click at [278, 115] on link "Protected Systems" at bounding box center [268, 116] width 79 height 24
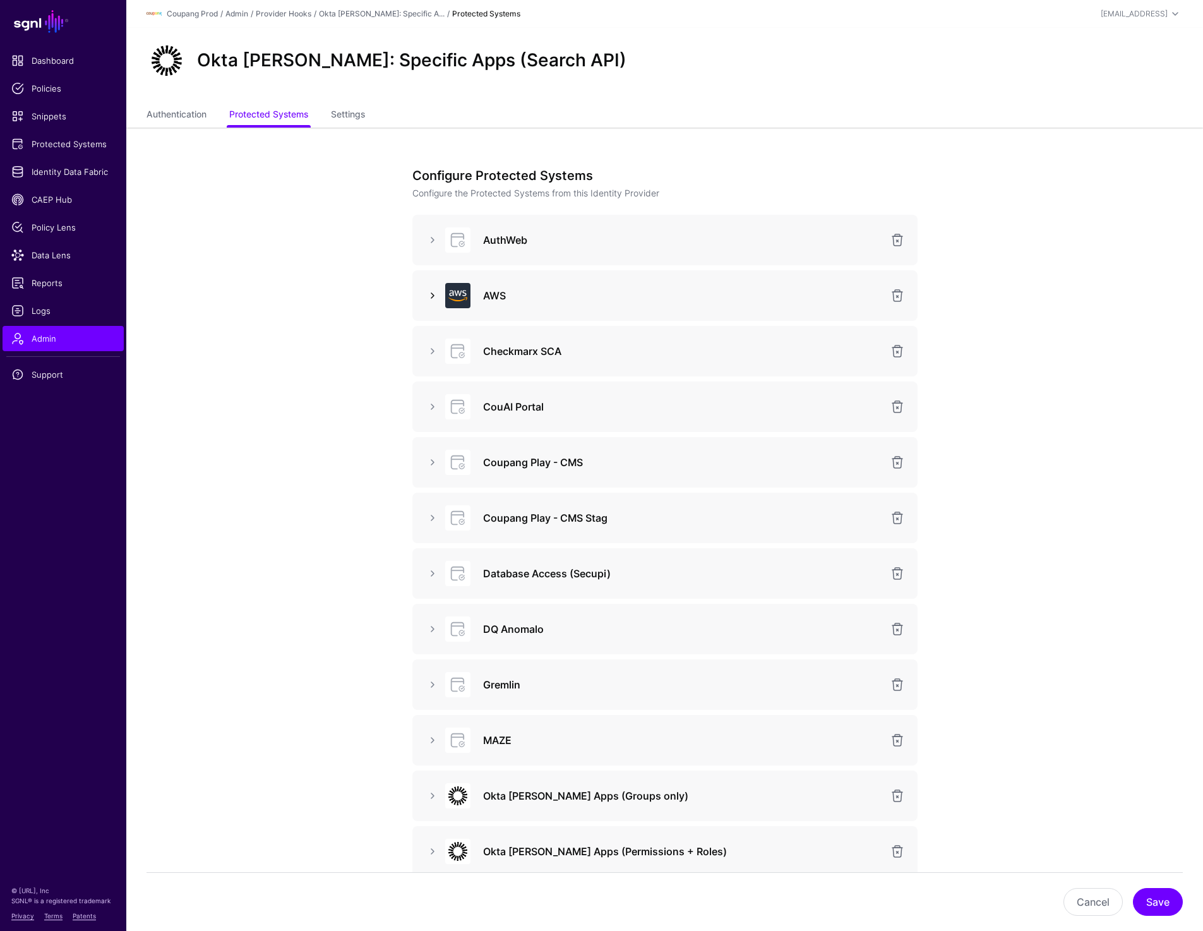
click at [426, 295] on link at bounding box center [432, 295] width 15 height 15
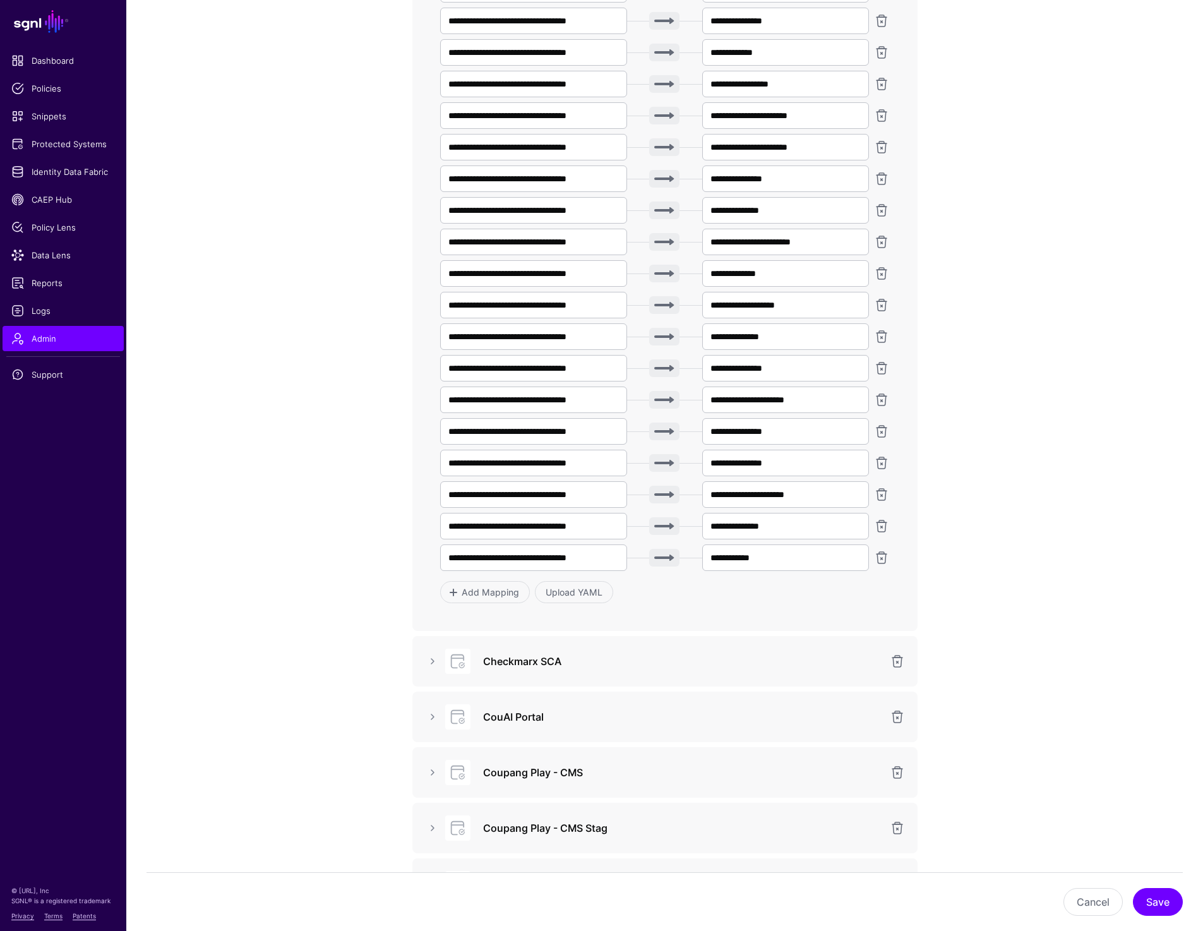
scroll to position [429, 0]
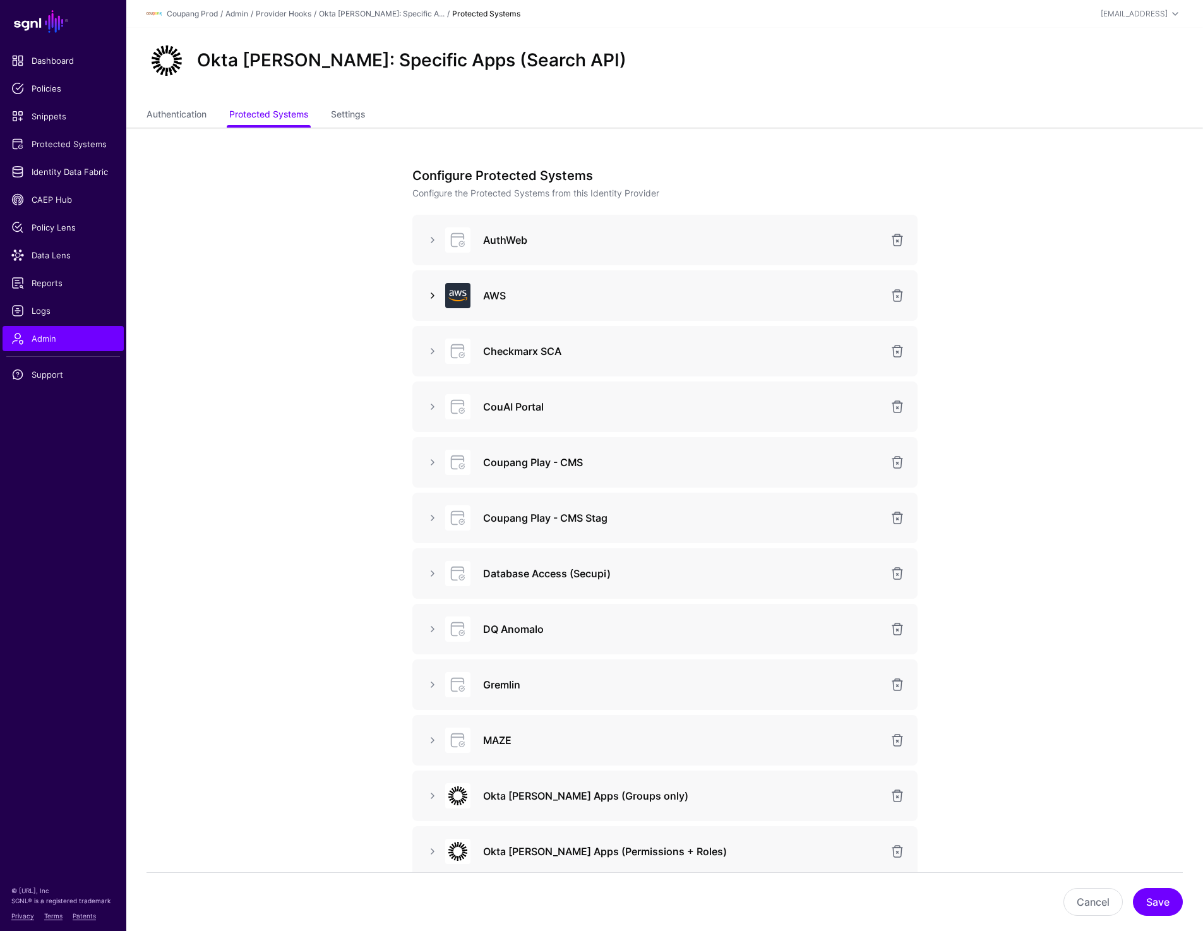
click at [429, 290] on link at bounding box center [432, 295] width 15 height 15
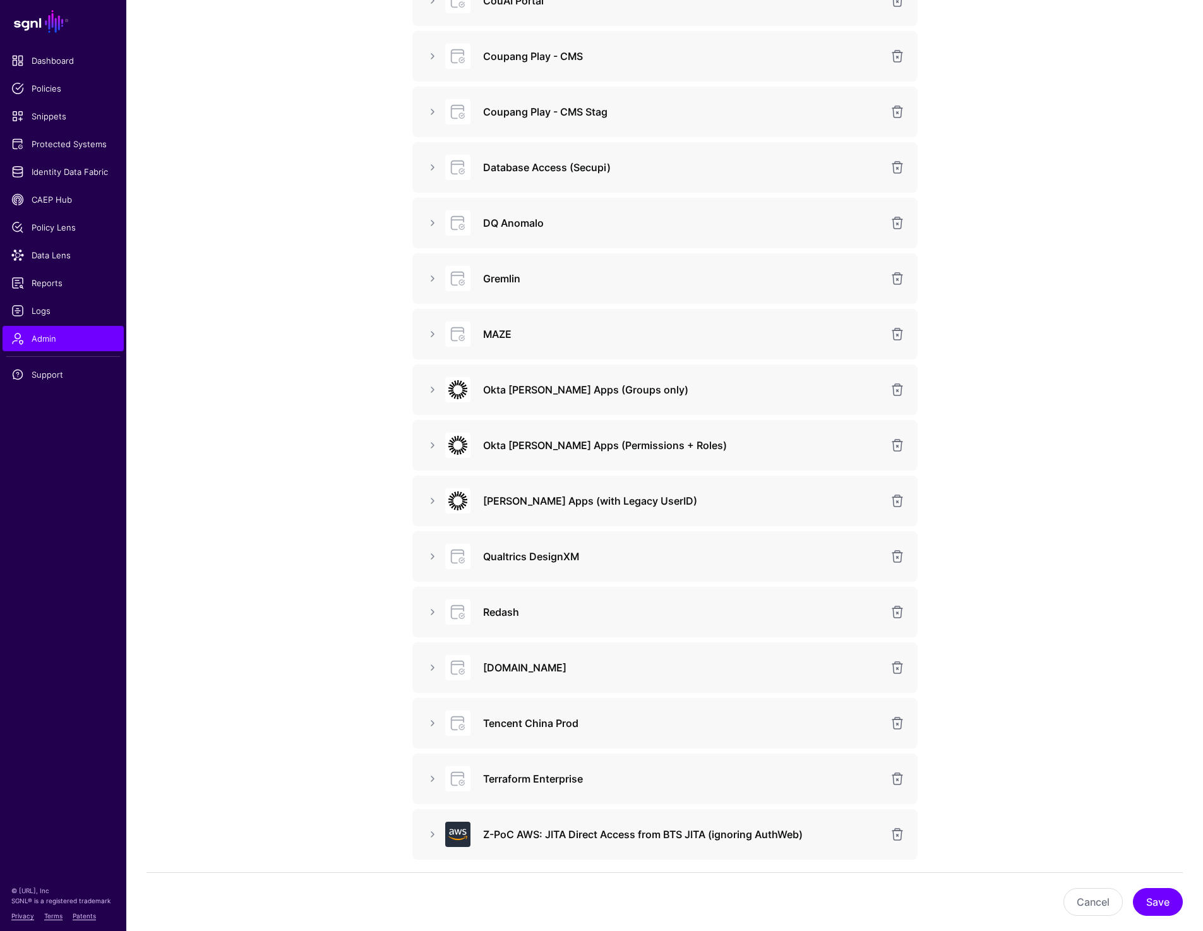
scroll to position [1248, 0]
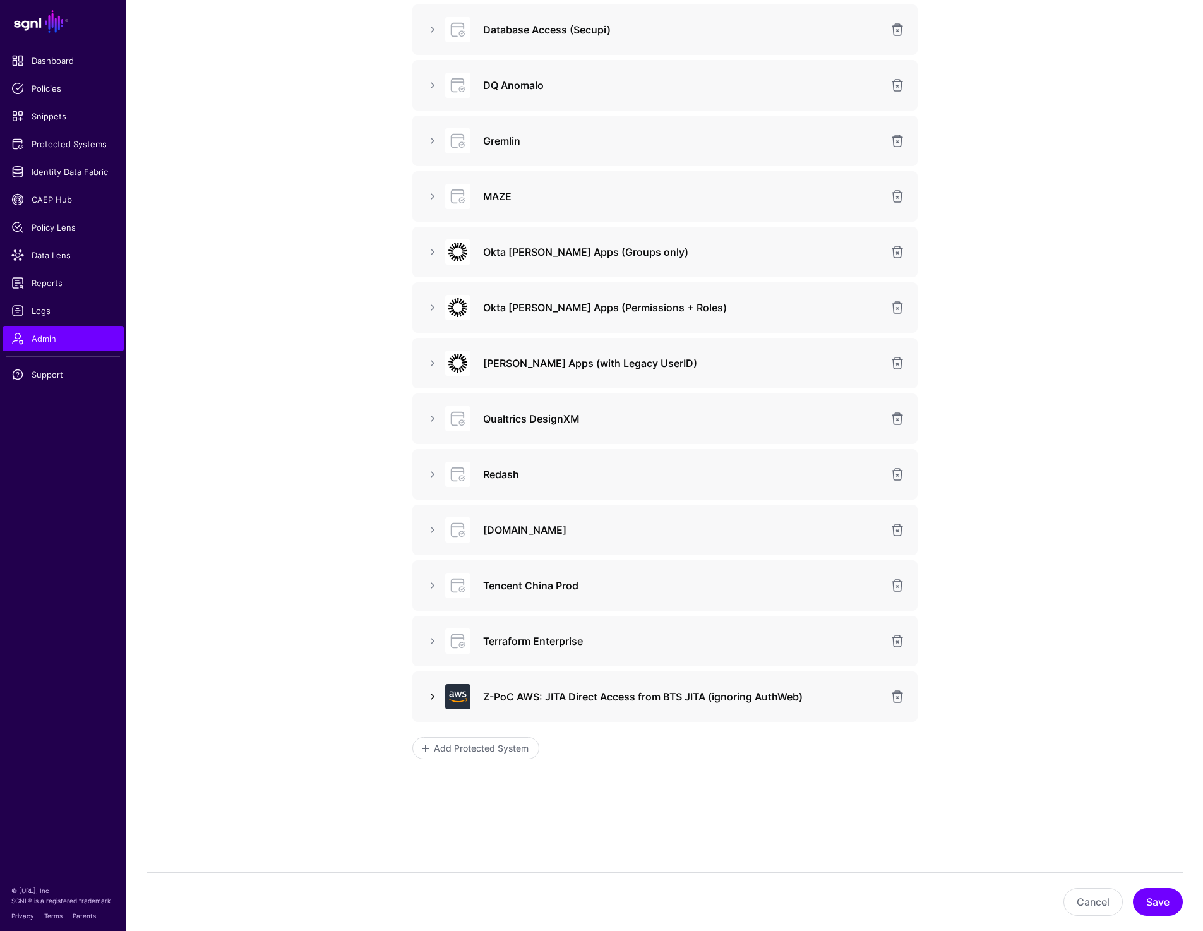
click at [432, 699] on link at bounding box center [432, 696] width 15 height 15
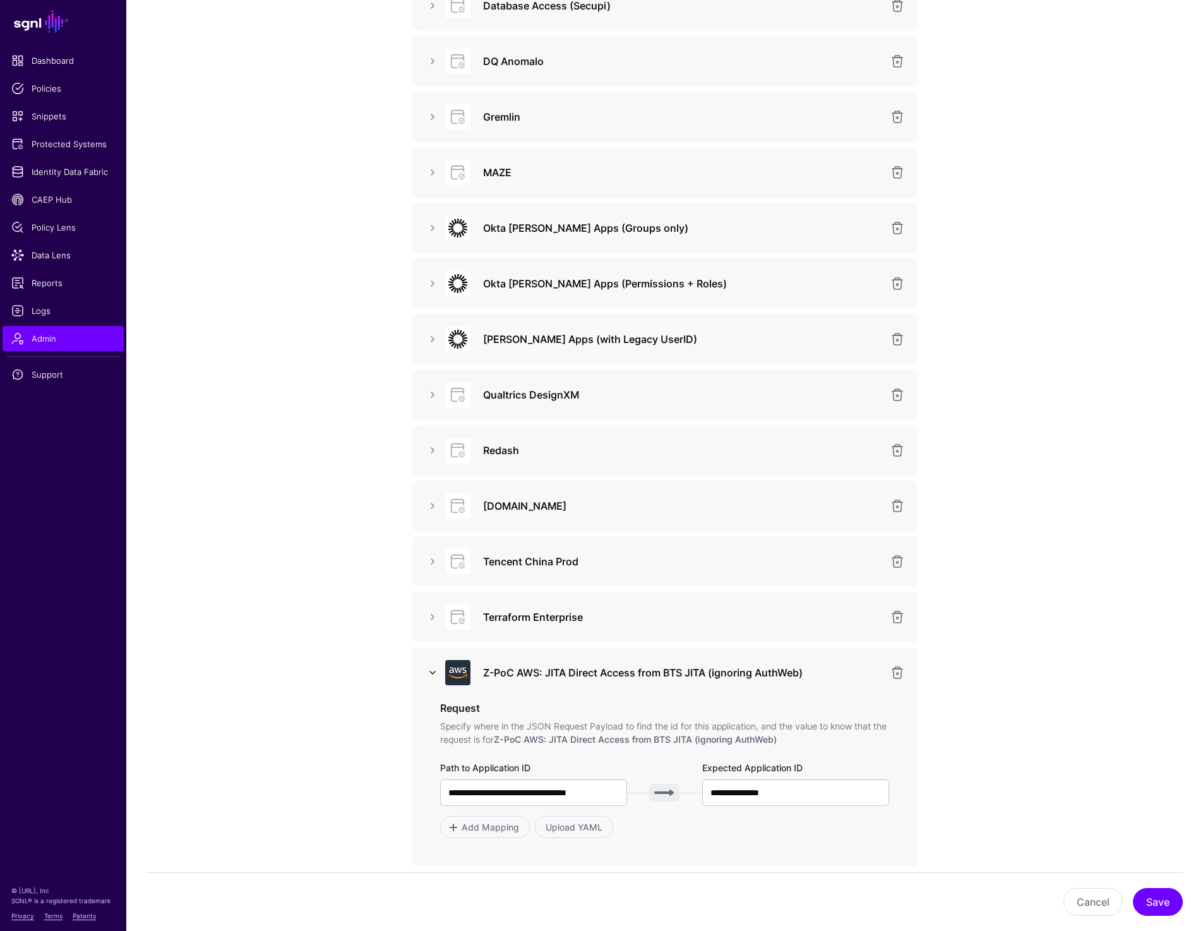
scroll to position [1275, 0]
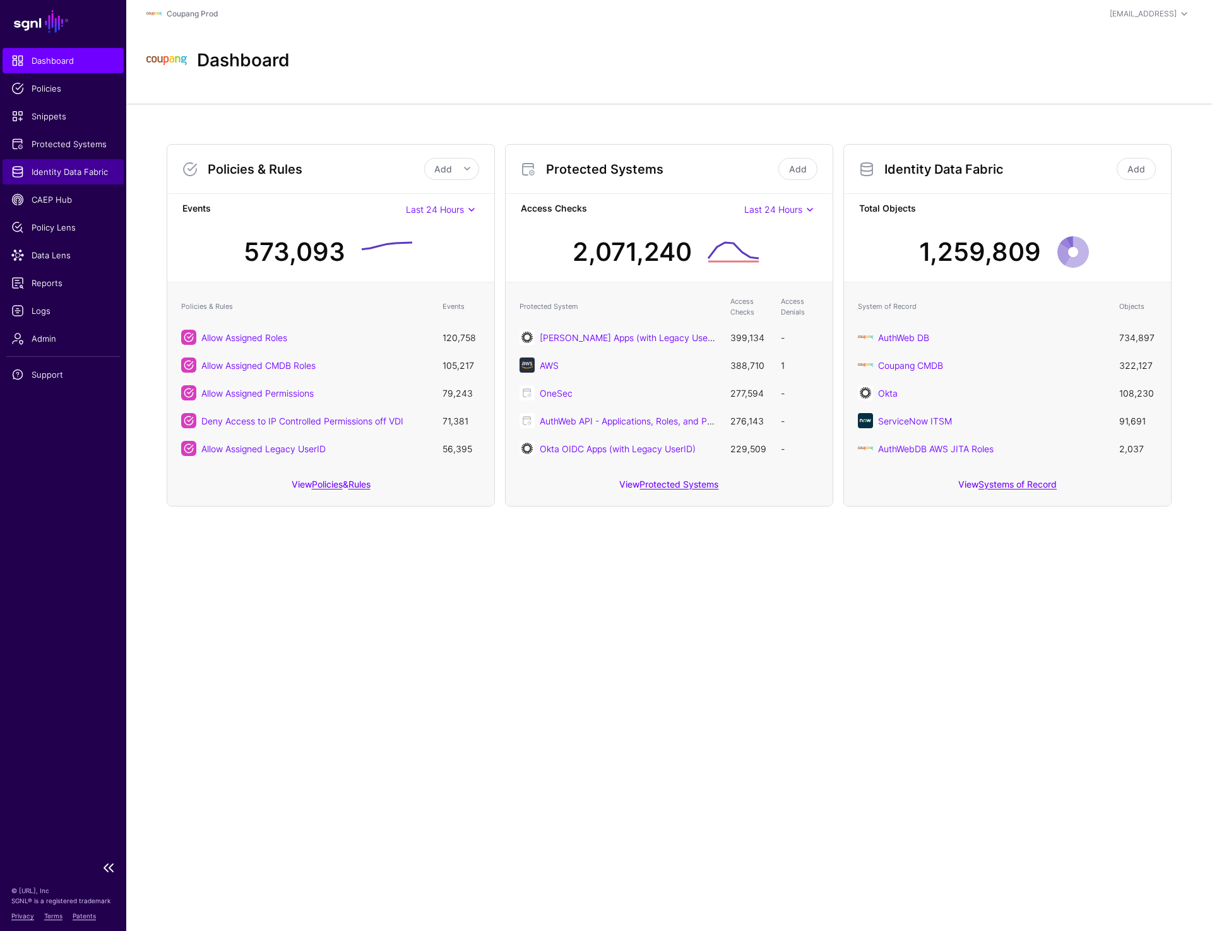
click at [76, 173] on span "Identity Data Fabric" at bounding box center [63, 171] width 104 height 13
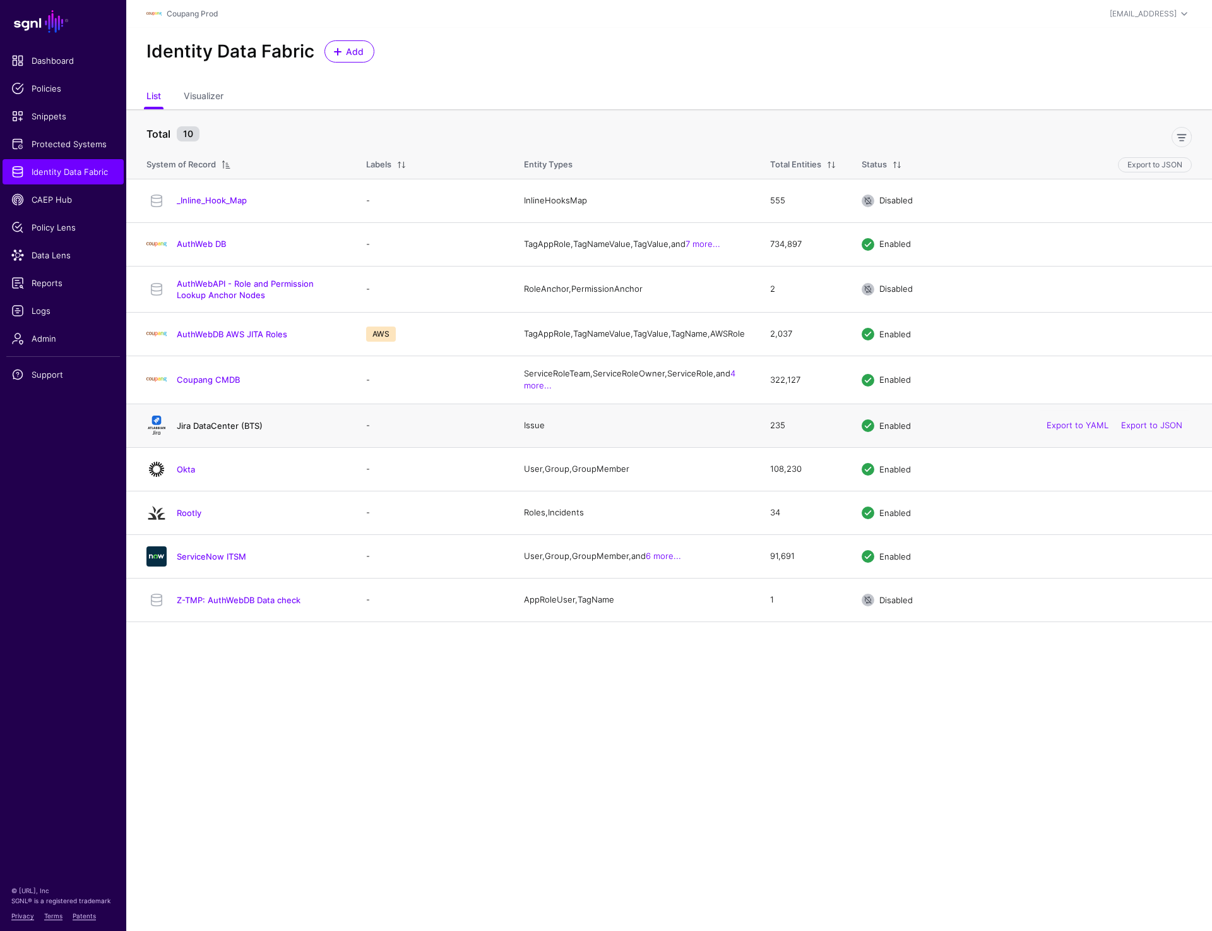
click at [217, 431] on link "Jira DataCenter (BTS)" at bounding box center [220, 425] width 86 height 10
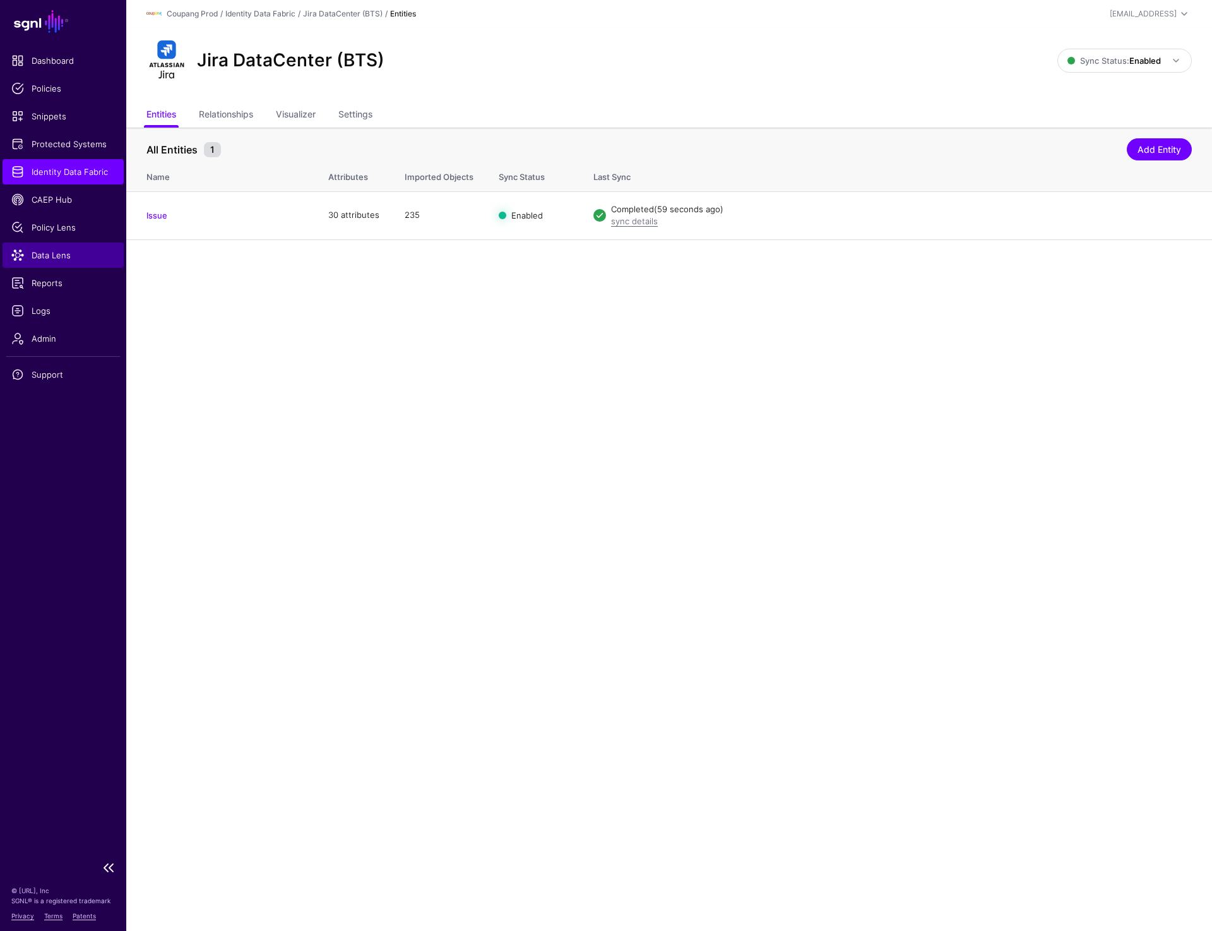
click at [62, 253] on span "Data Lens" at bounding box center [63, 255] width 104 height 13
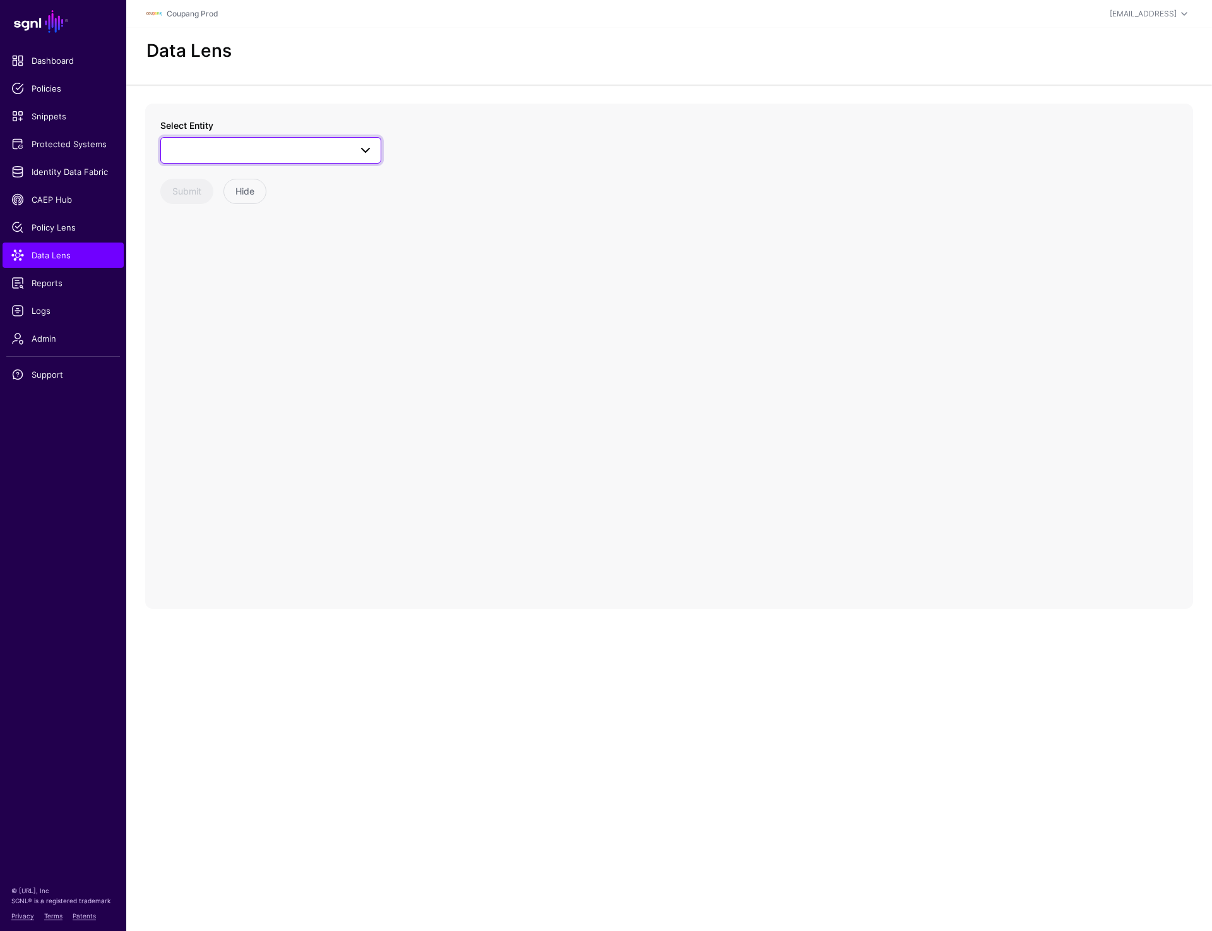
click at [254, 160] on link at bounding box center [270, 150] width 221 height 27
type input "****"
click at [239, 249] on div "AWSRole" at bounding box center [277, 245] width 188 height 13
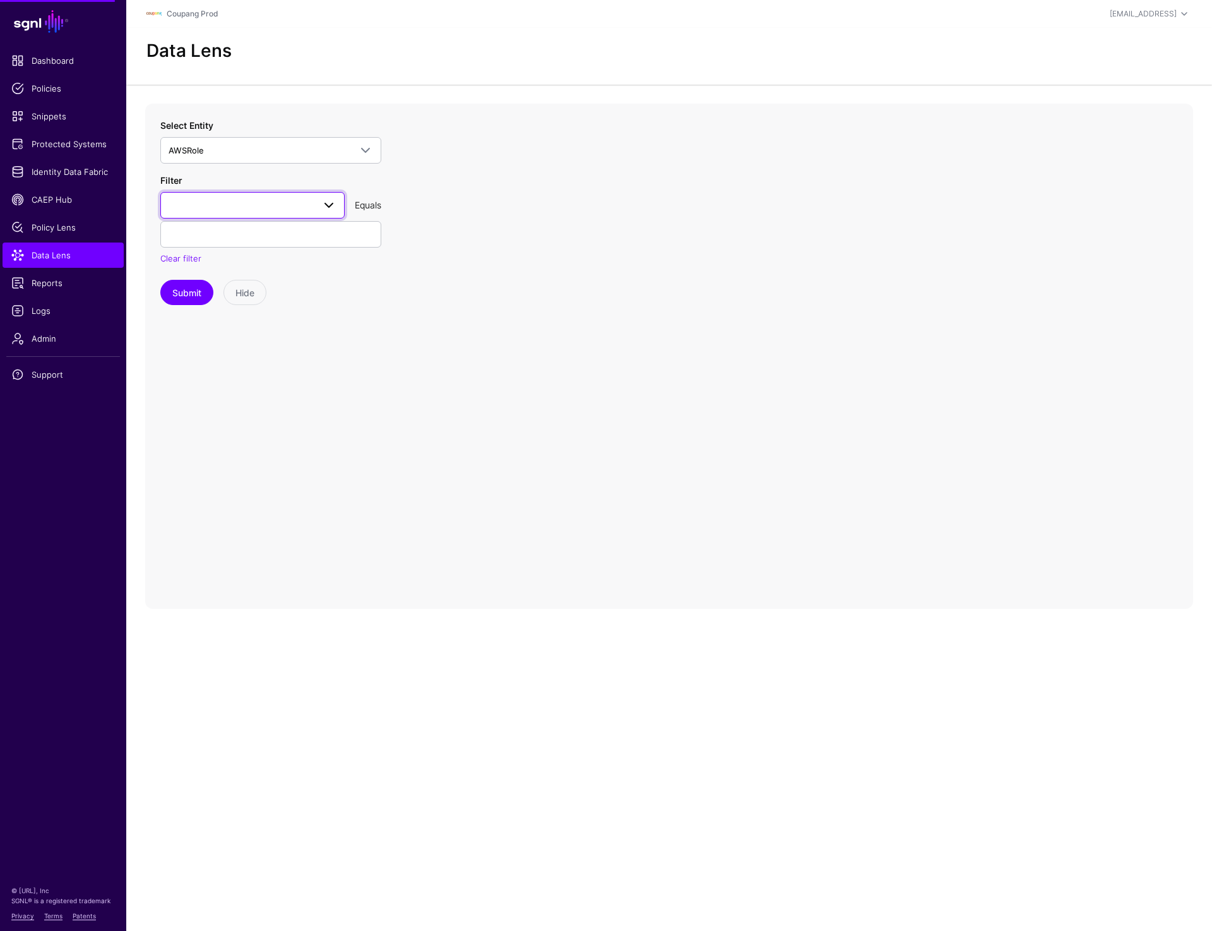
click at [275, 200] on span at bounding box center [253, 205] width 168 height 15
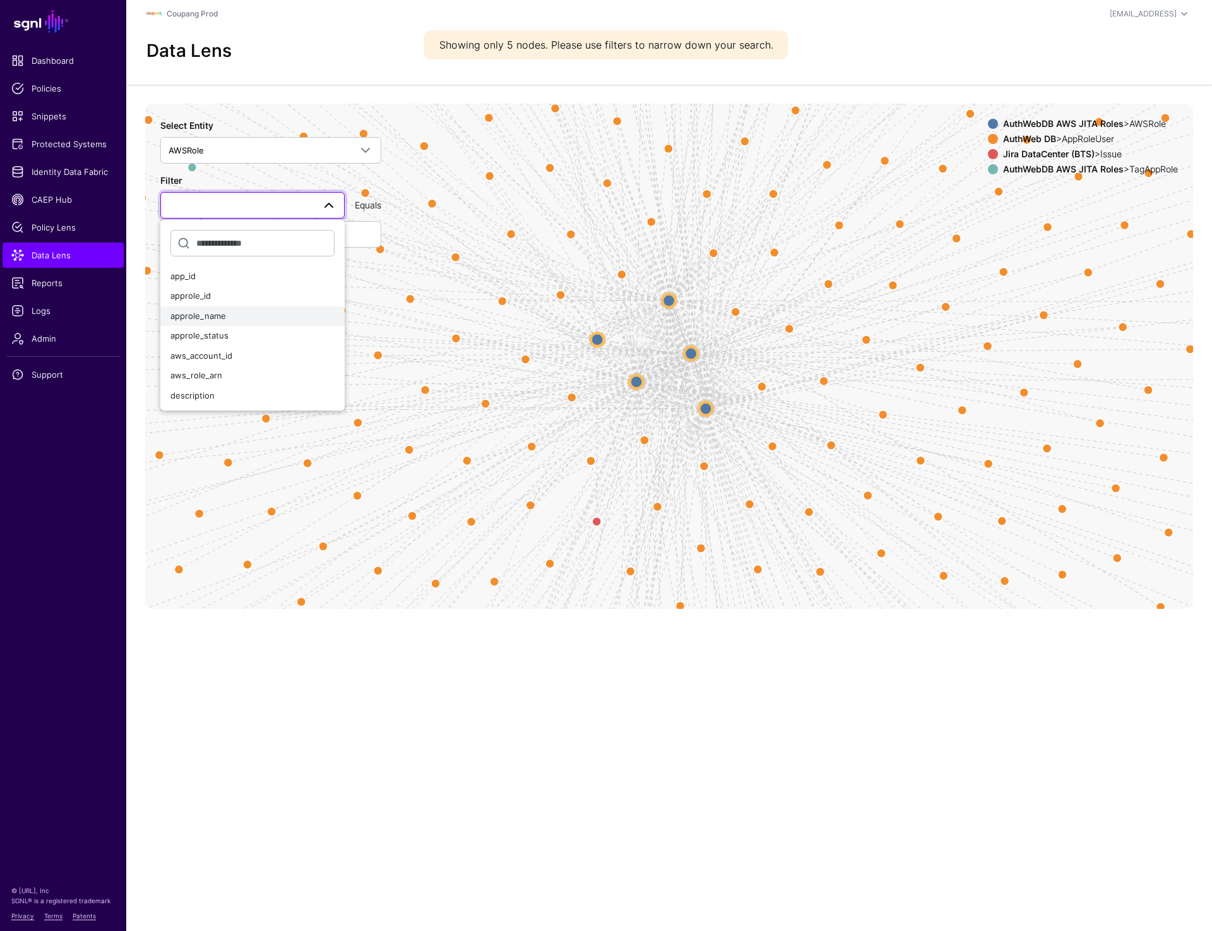
click at [249, 311] on div "approle_name" at bounding box center [252, 316] width 164 height 13
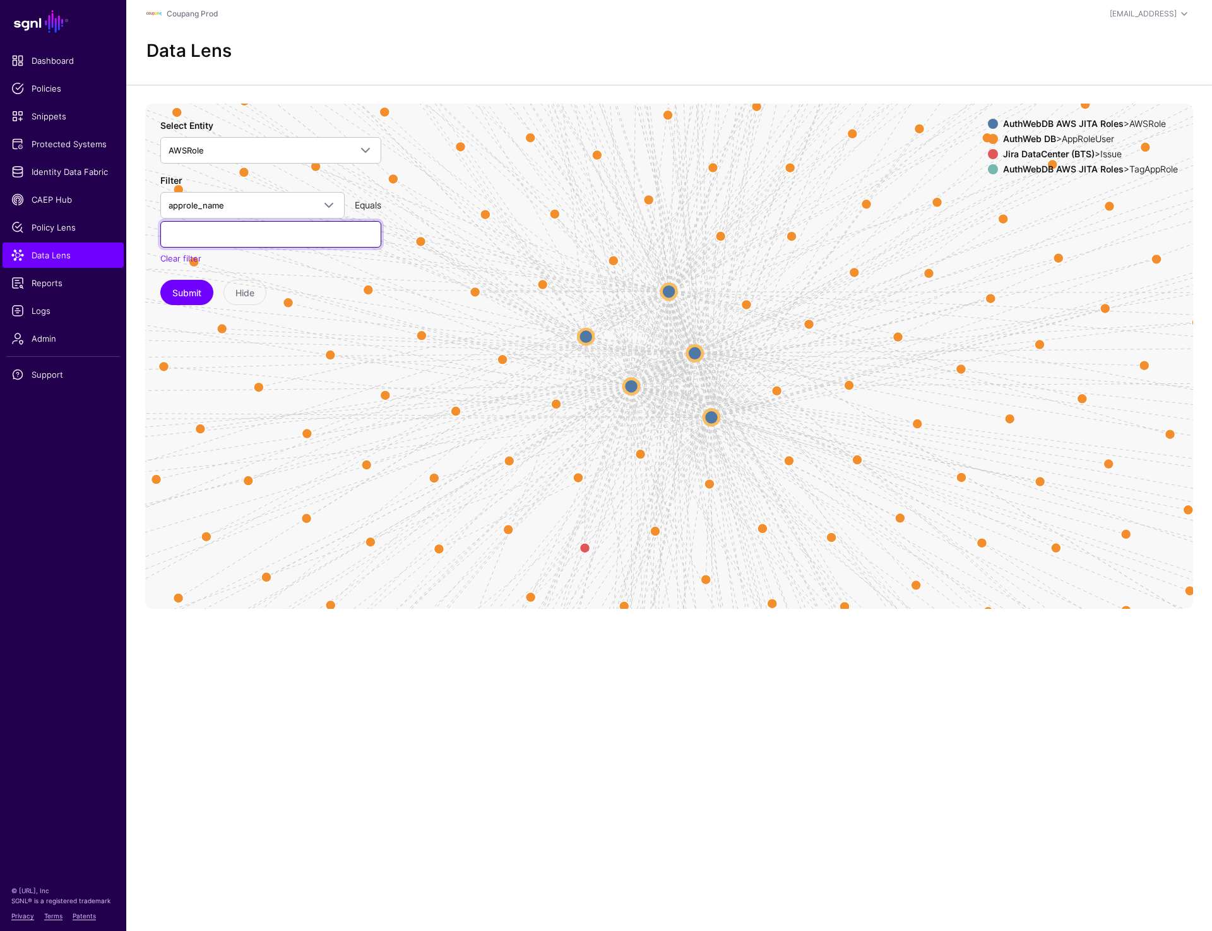
click at [263, 236] on input "text" at bounding box center [270, 234] width 221 height 27
paste input "**********"
click at [194, 285] on button "Submit" at bounding box center [186, 292] width 53 height 25
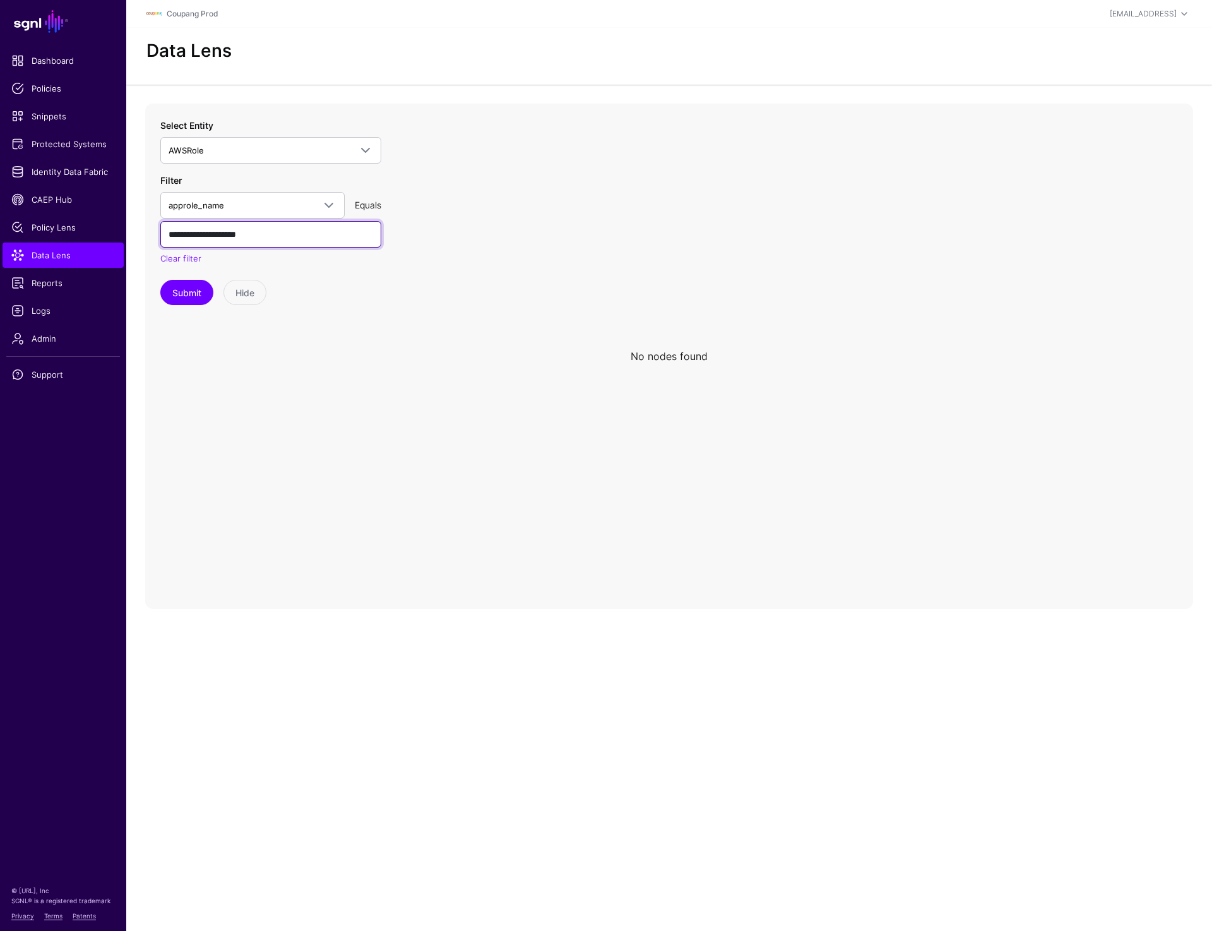
click at [306, 244] on input "**********" at bounding box center [270, 234] width 221 height 27
click at [278, 237] on input "**********" at bounding box center [270, 234] width 221 height 27
paste input "*"
type input "**********"
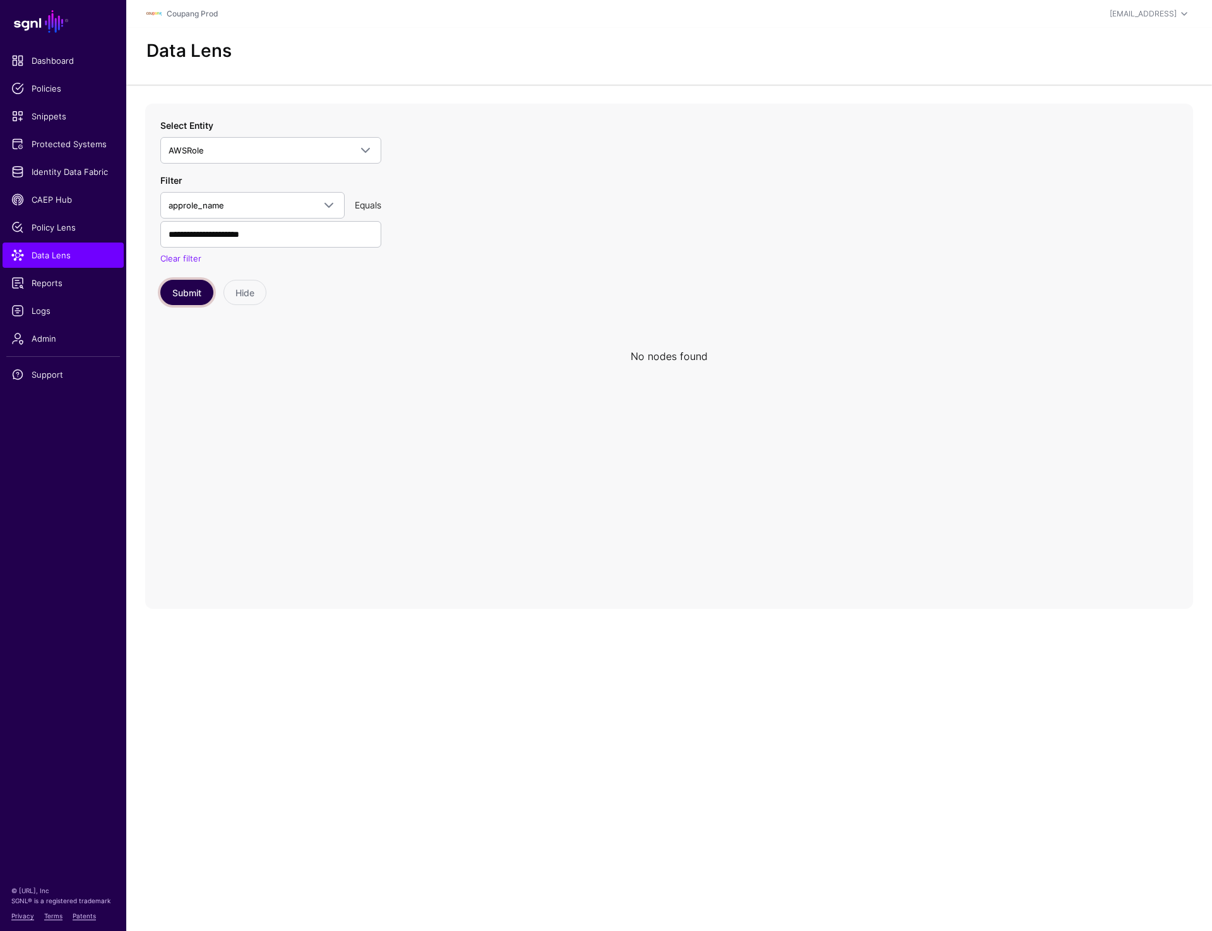
click at [189, 291] on button "Submit" at bounding box center [186, 292] width 53 height 25
click at [59, 152] on link "Protected Systems" at bounding box center [63, 143] width 121 height 25
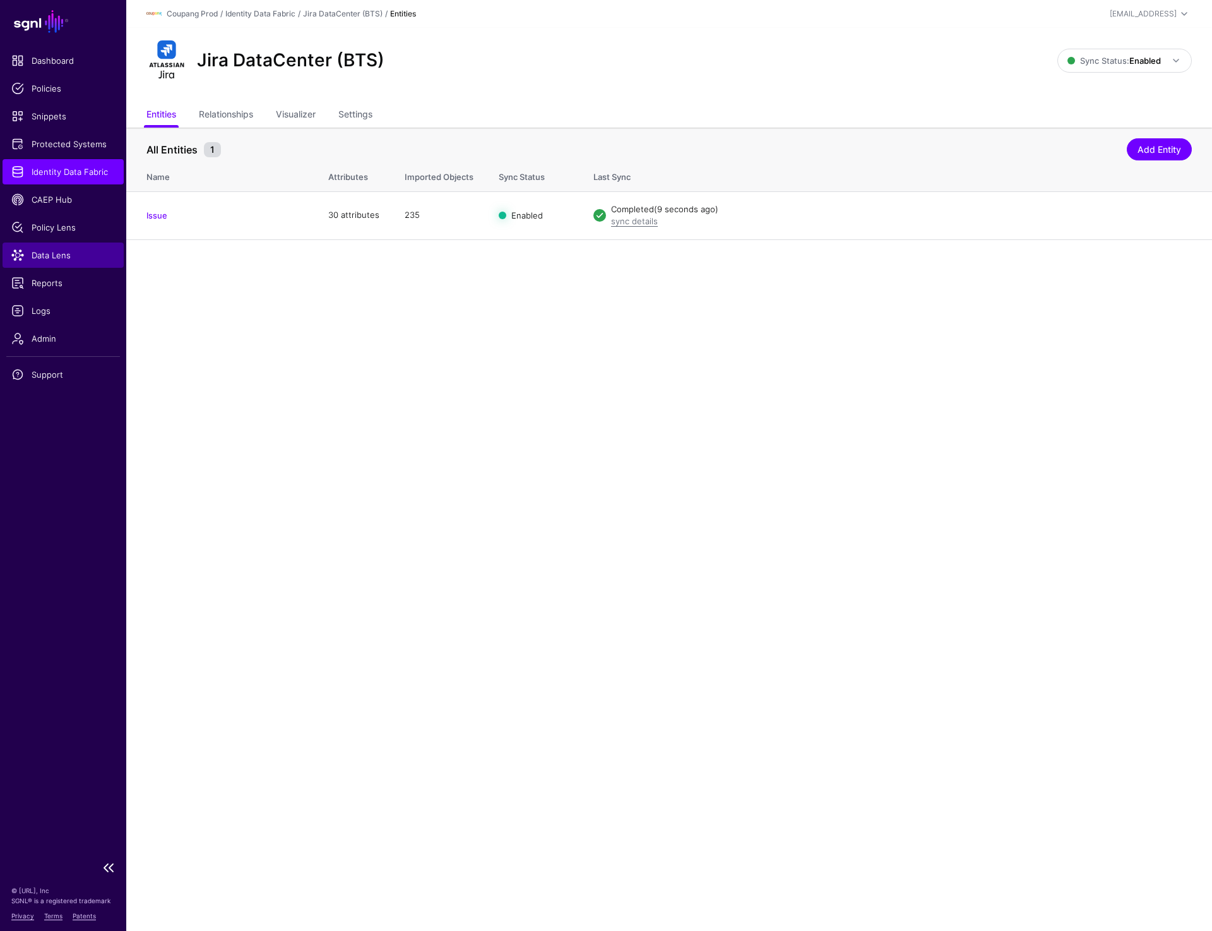
click at [55, 259] on span "Data Lens" at bounding box center [63, 255] width 104 height 13
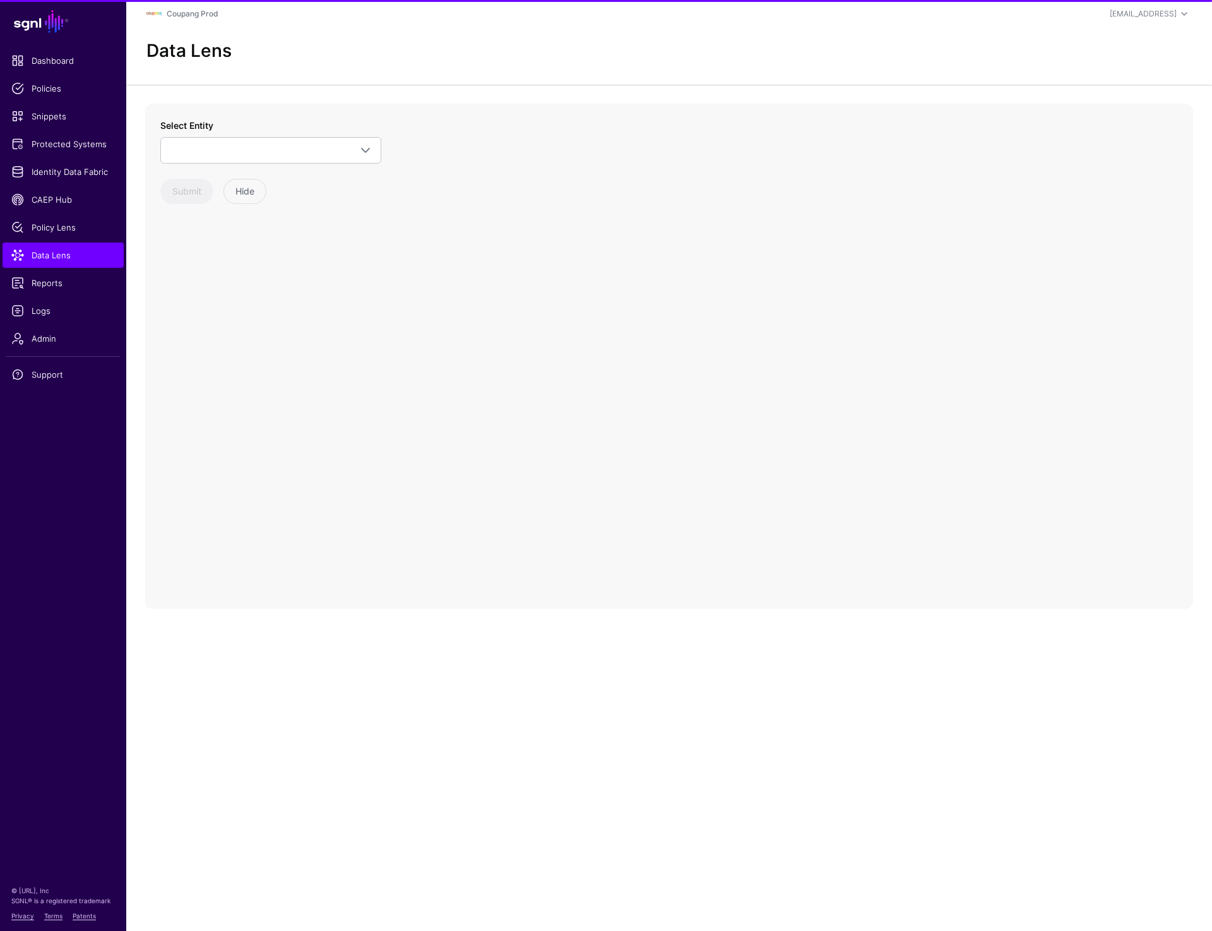
click at [208, 168] on div "Select Entity _Inline_Hook_Map InlineHooksMap Z-TMP: AuthWebDB Data check AppRo…" at bounding box center [270, 161] width 221 height 85
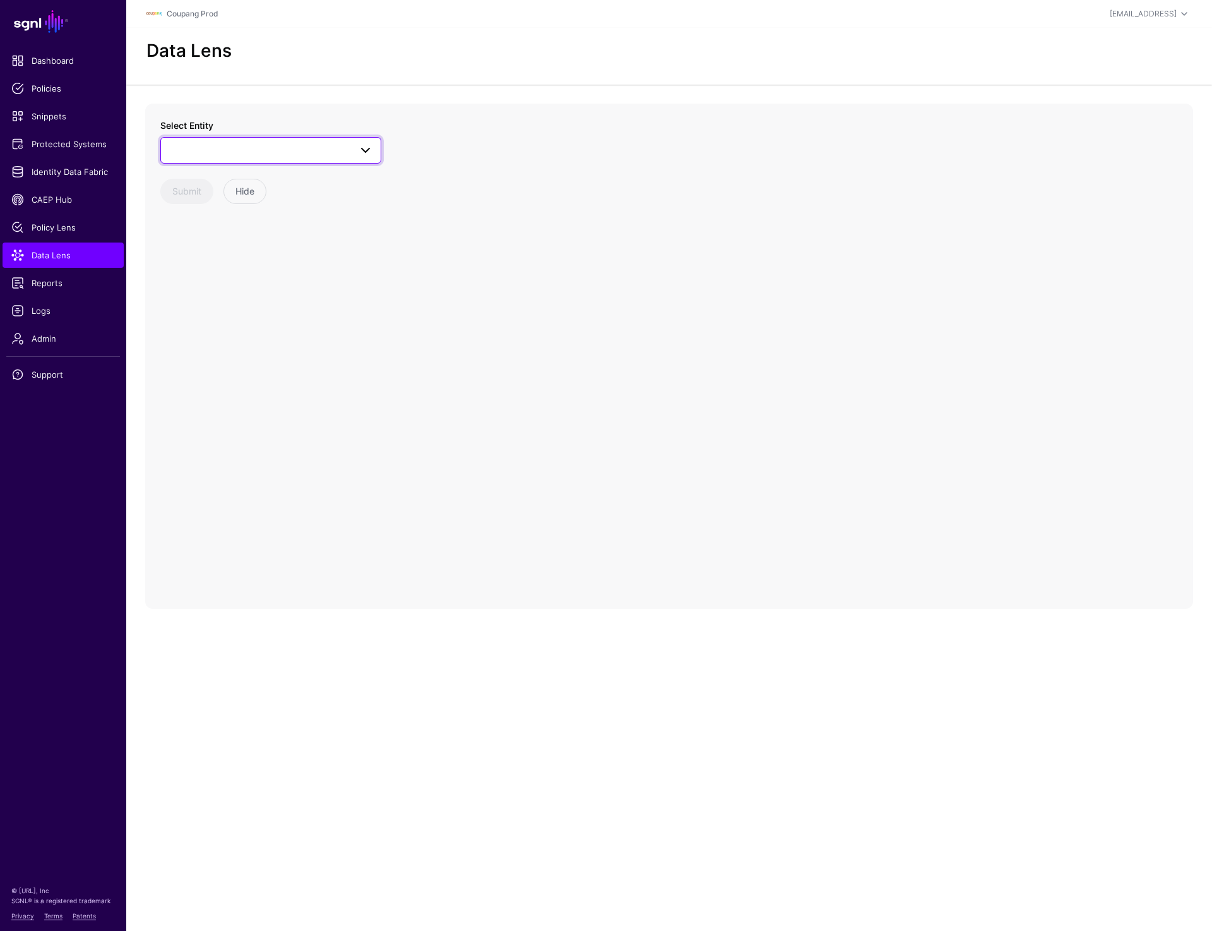
click at [215, 138] on link at bounding box center [270, 150] width 221 height 27
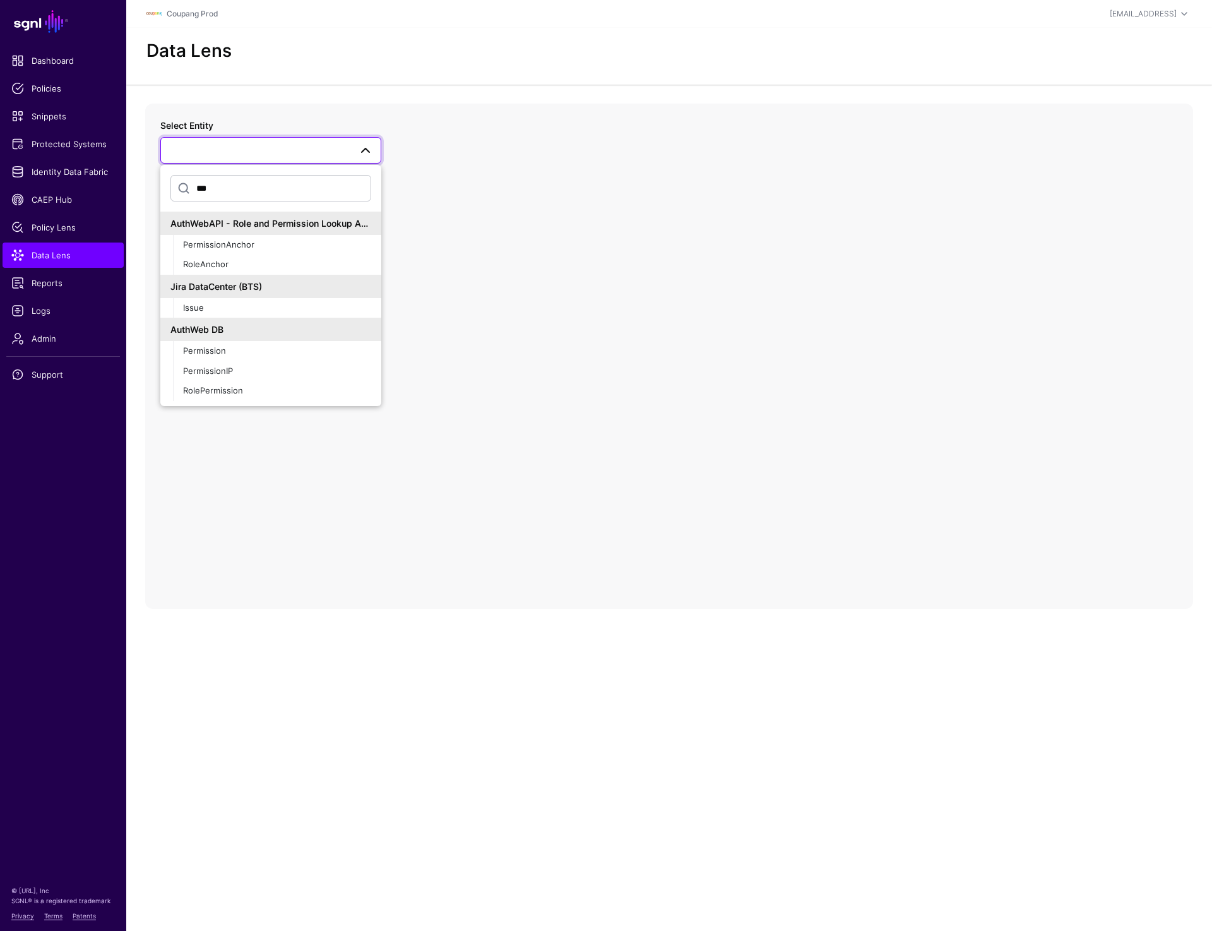
type input "***"
click at [173, 298] on button "Issue" at bounding box center [277, 308] width 208 height 20
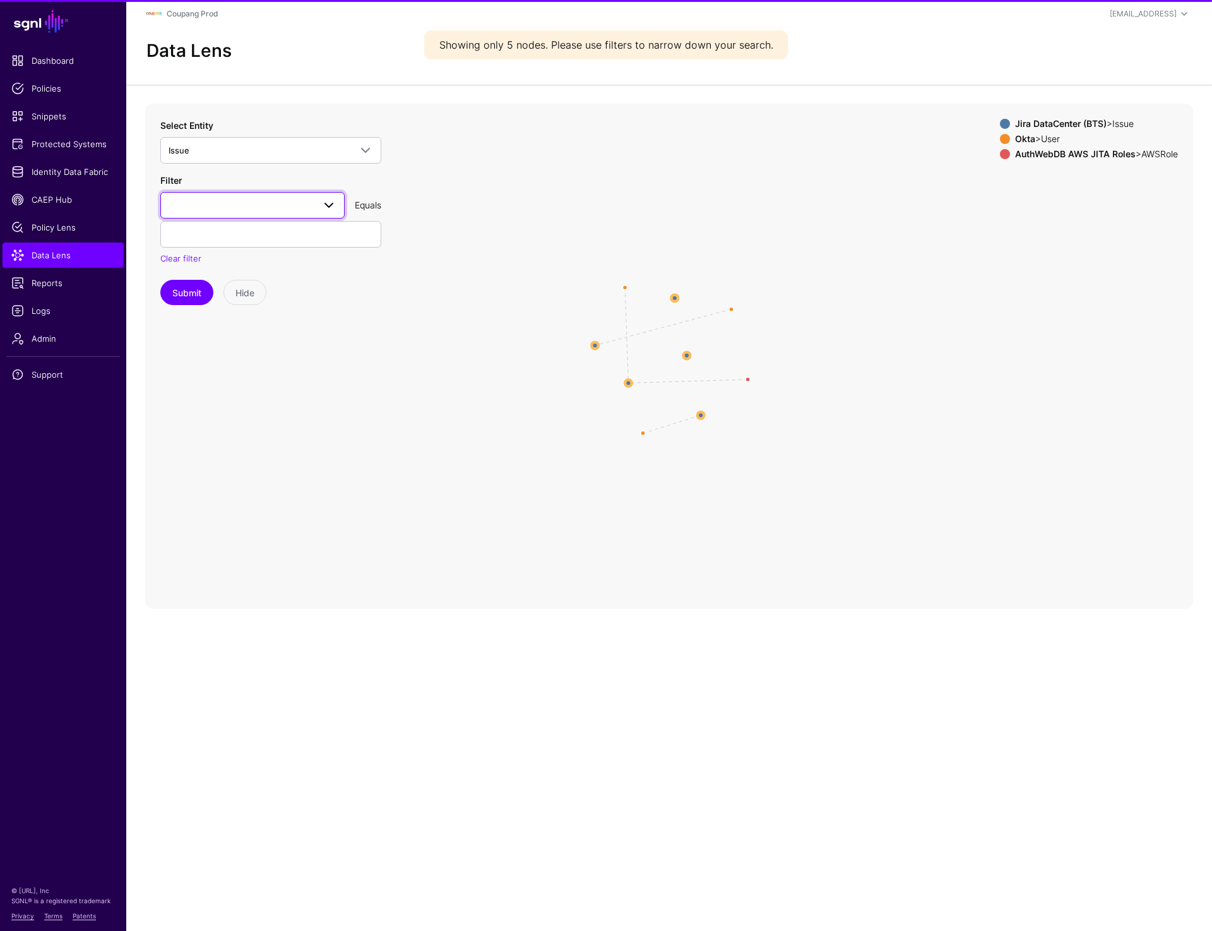
click at [193, 196] on link at bounding box center [252, 205] width 184 height 27
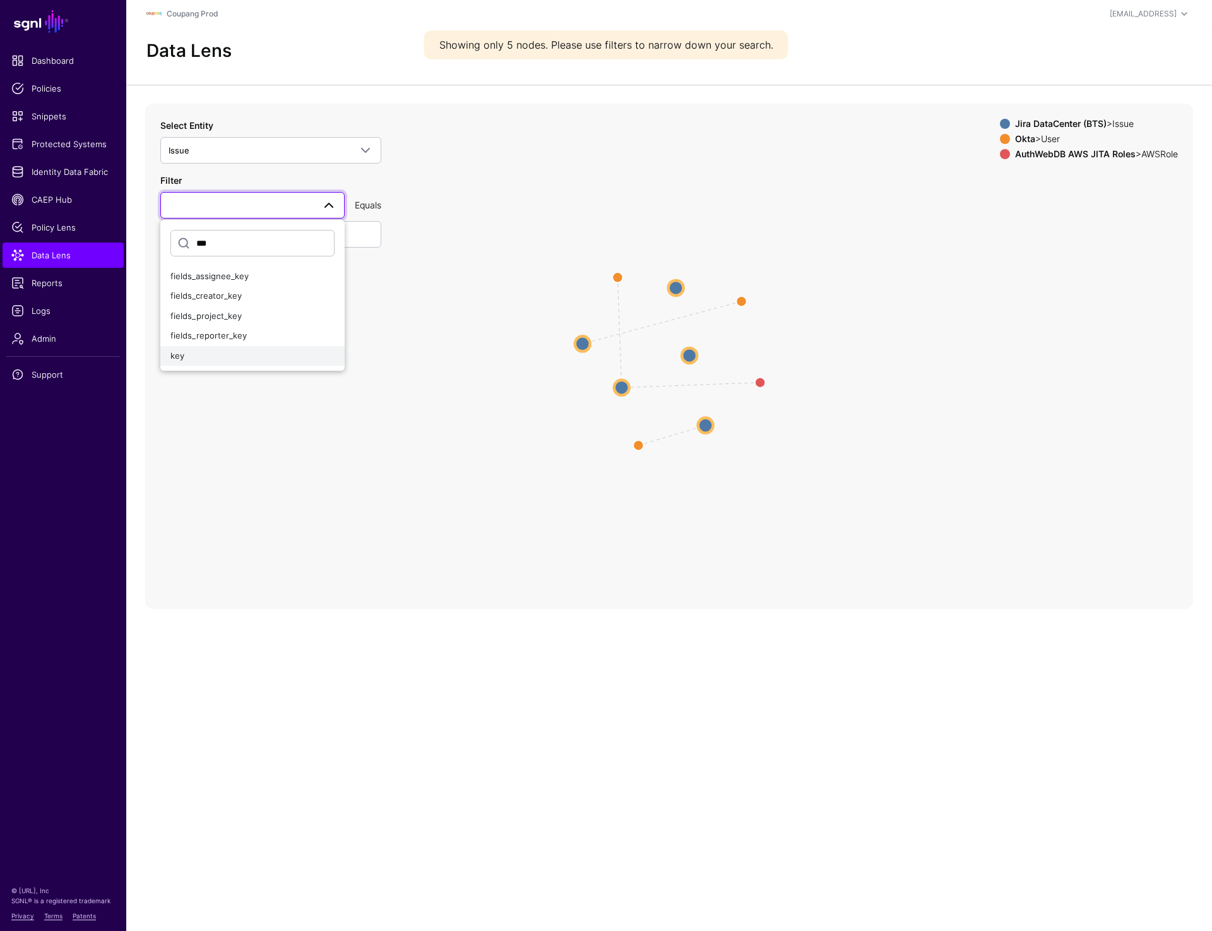
type input "***"
click at [187, 356] on div "key" at bounding box center [252, 356] width 164 height 13
click at [201, 242] on input "text" at bounding box center [270, 234] width 221 height 27
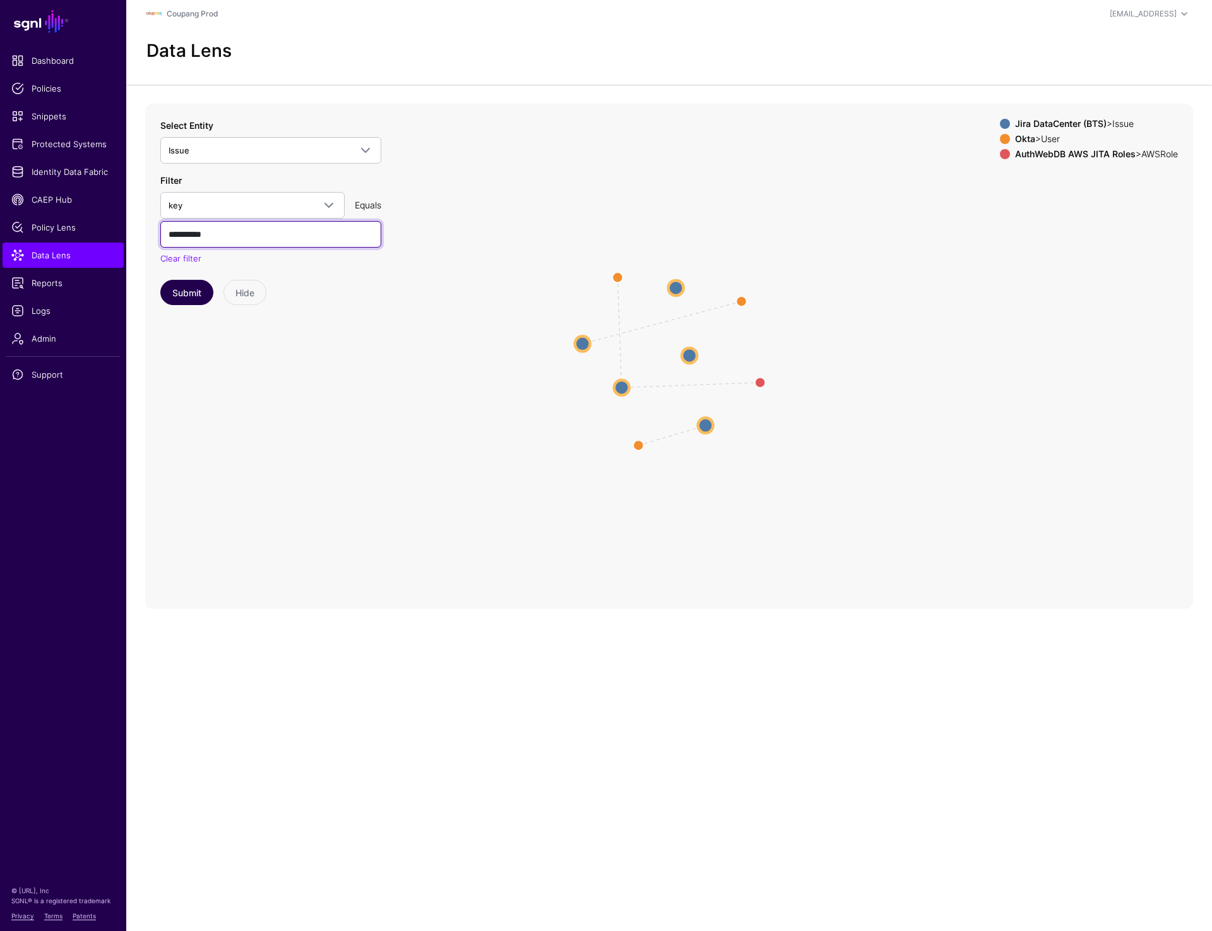
type input "**********"
click at [176, 288] on button "Submit" at bounding box center [186, 292] width 53 height 25
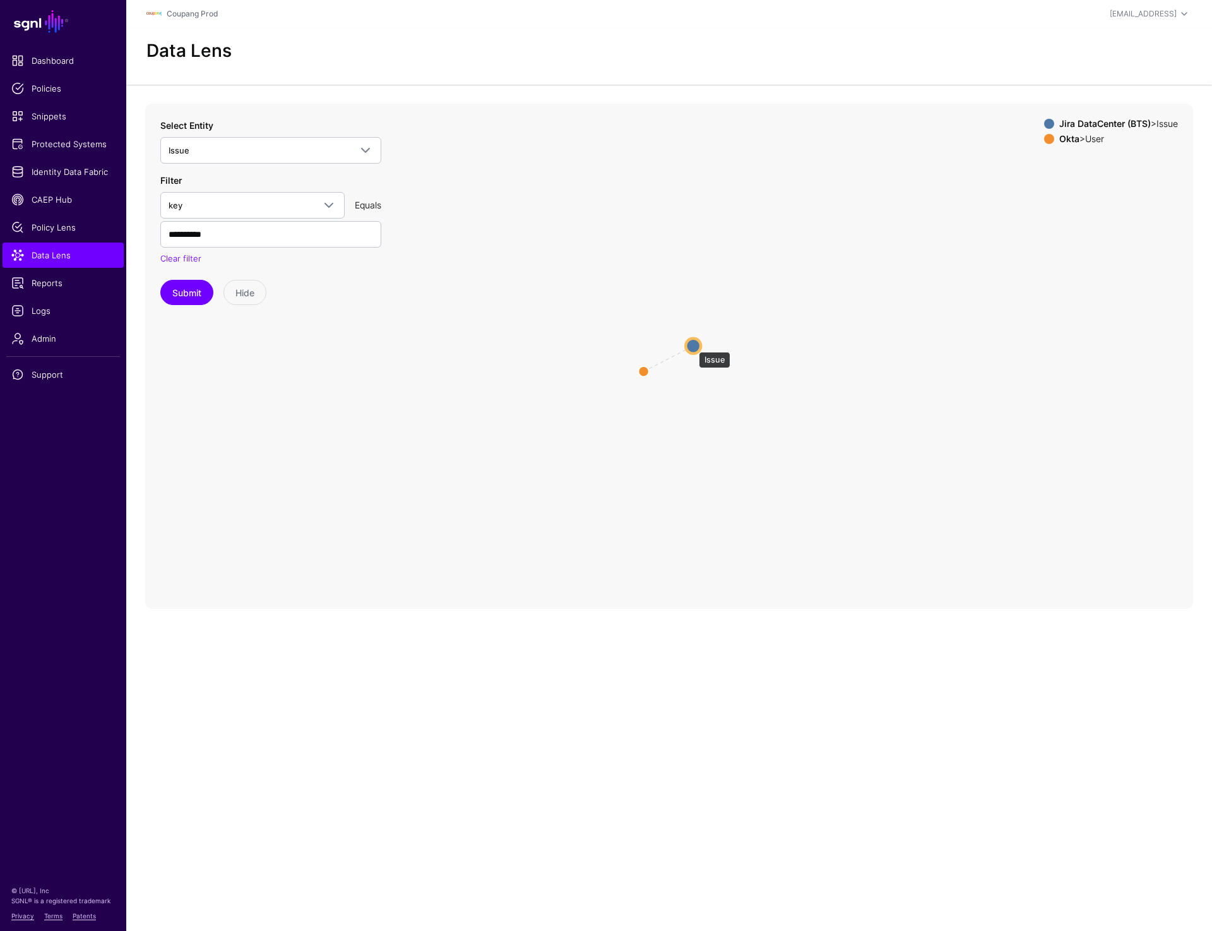
click at [693, 345] on circle at bounding box center [693, 345] width 15 height 15
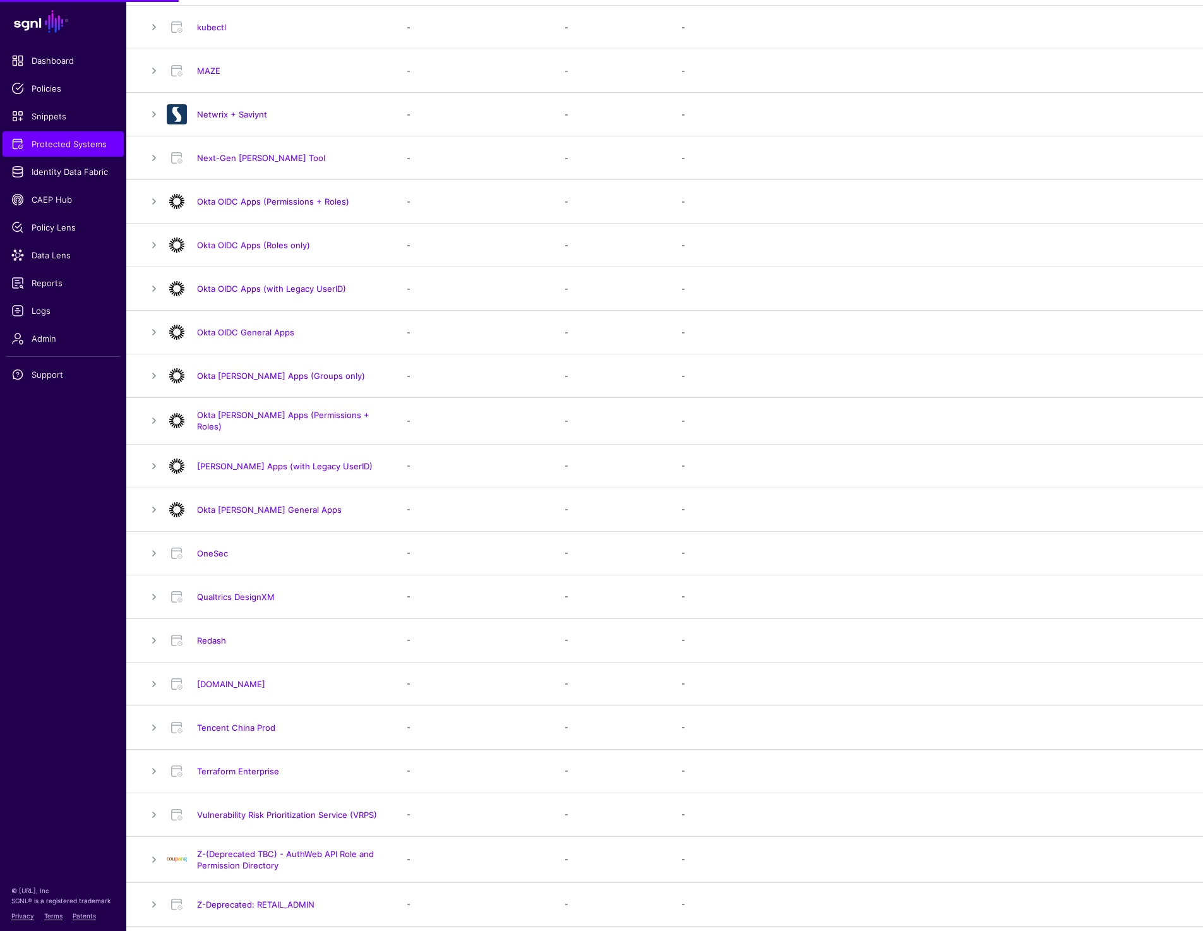
scroll to position [850, 0]
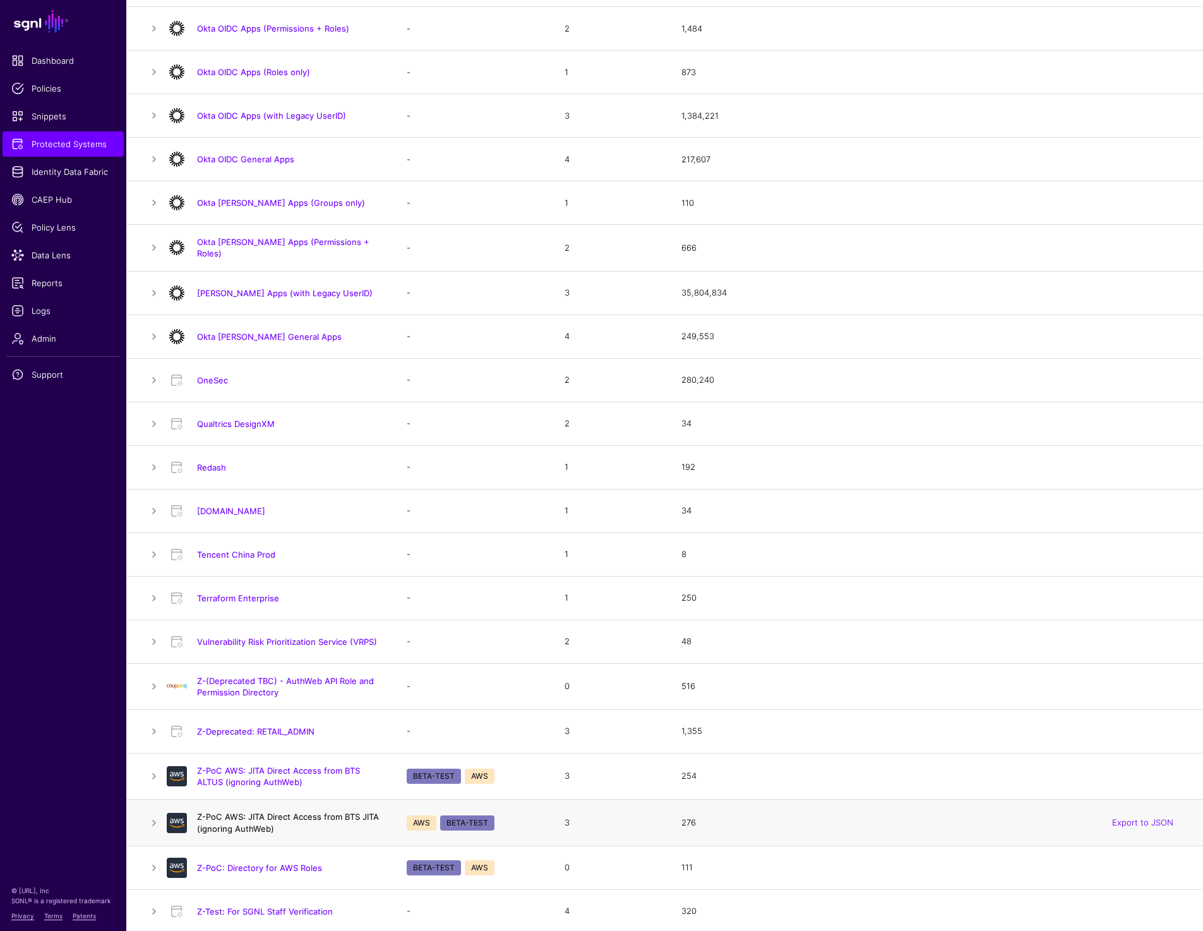
click at [278, 816] on link "Z-PoC AWS: JITA Direct Access from BTS JITA (ignoring AuthWeb)" at bounding box center [288, 821] width 182 height 21
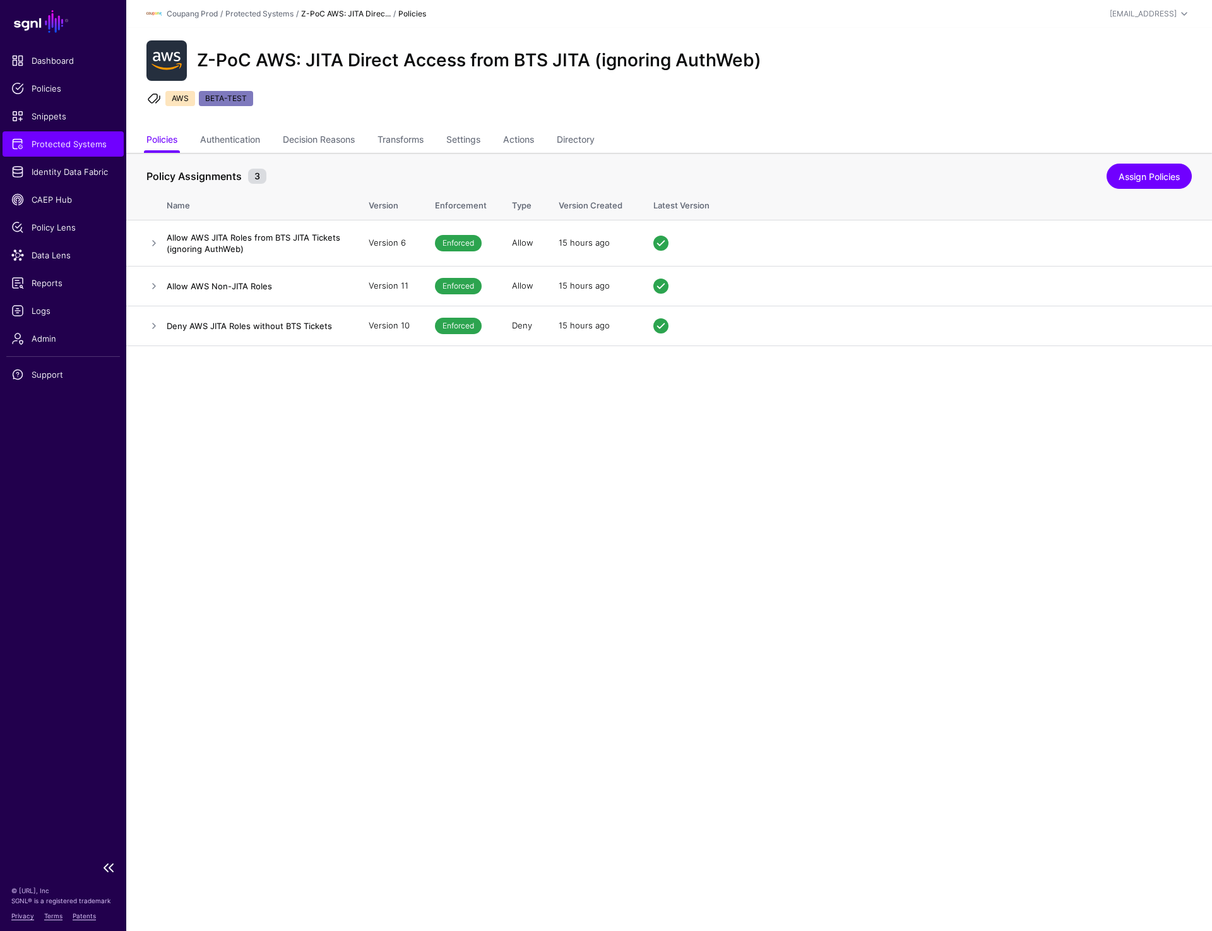
click at [62, 146] on span "Protected Systems" at bounding box center [63, 144] width 104 height 13
click at [261, 556] on main "SGNL Dashboard Policies Snippets Protected Systems Identity Data Fabric CAEP Hu…" at bounding box center [606, 465] width 1212 height 931
click at [54, 254] on span "Data Lens" at bounding box center [63, 255] width 104 height 13
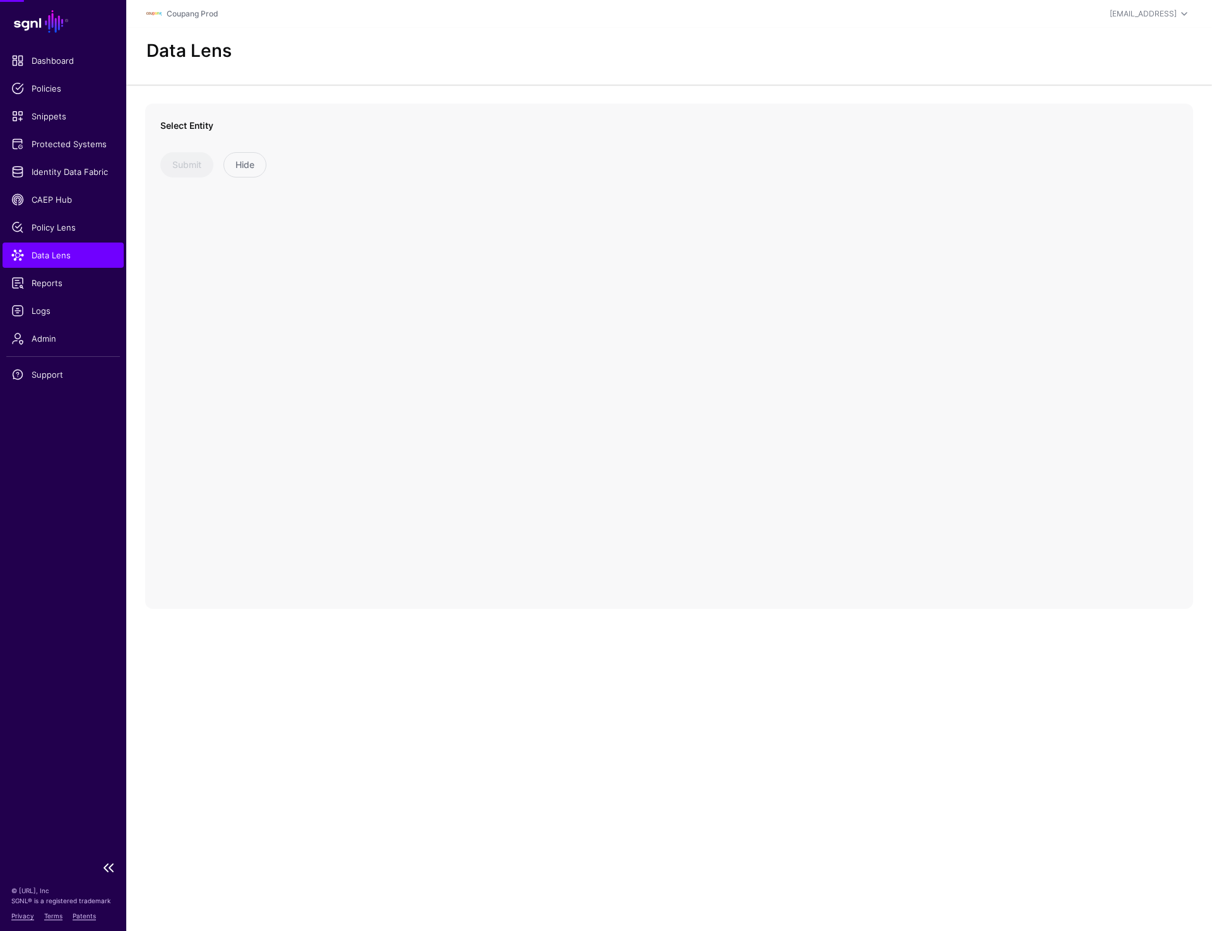
click at [54, 254] on span "Data Lens" at bounding box center [63, 255] width 104 height 13
click at [28, 254] on span "Data Lens" at bounding box center [63, 255] width 104 height 13
click at [291, 155] on span at bounding box center [271, 150] width 205 height 15
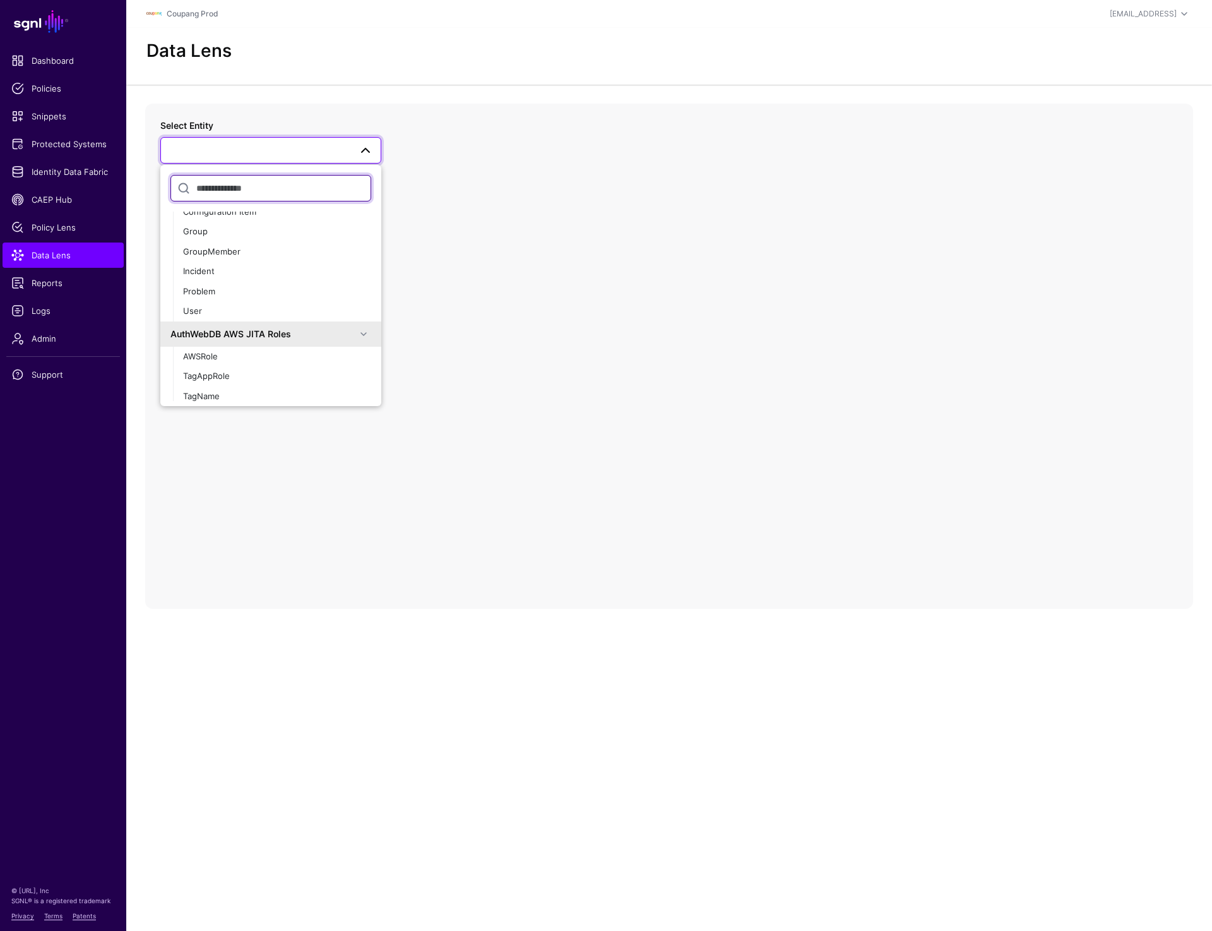
scroll to position [316, 0]
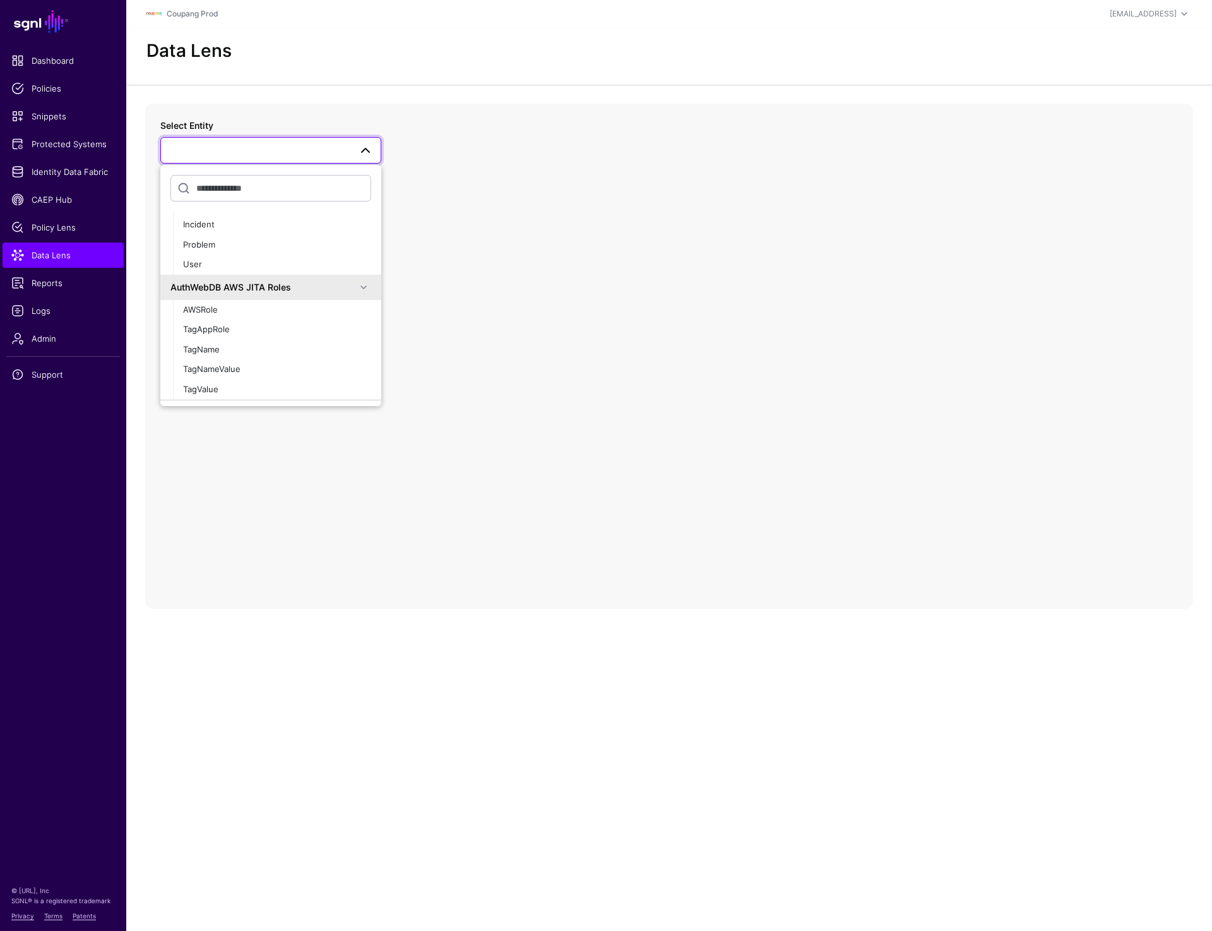
click at [661, 71] on div "Data Lens" at bounding box center [669, 56] width 1086 height 57
click at [272, 152] on span at bounding box center [271, 150] width 205 height 15
click at [785, 266] on div "Select Entity _Inline_Hook_Map InlineHooksMap Z-TMP: AuthWebDB Data check AppRo…" at bounding box center [669, 356] width 1048 height 505
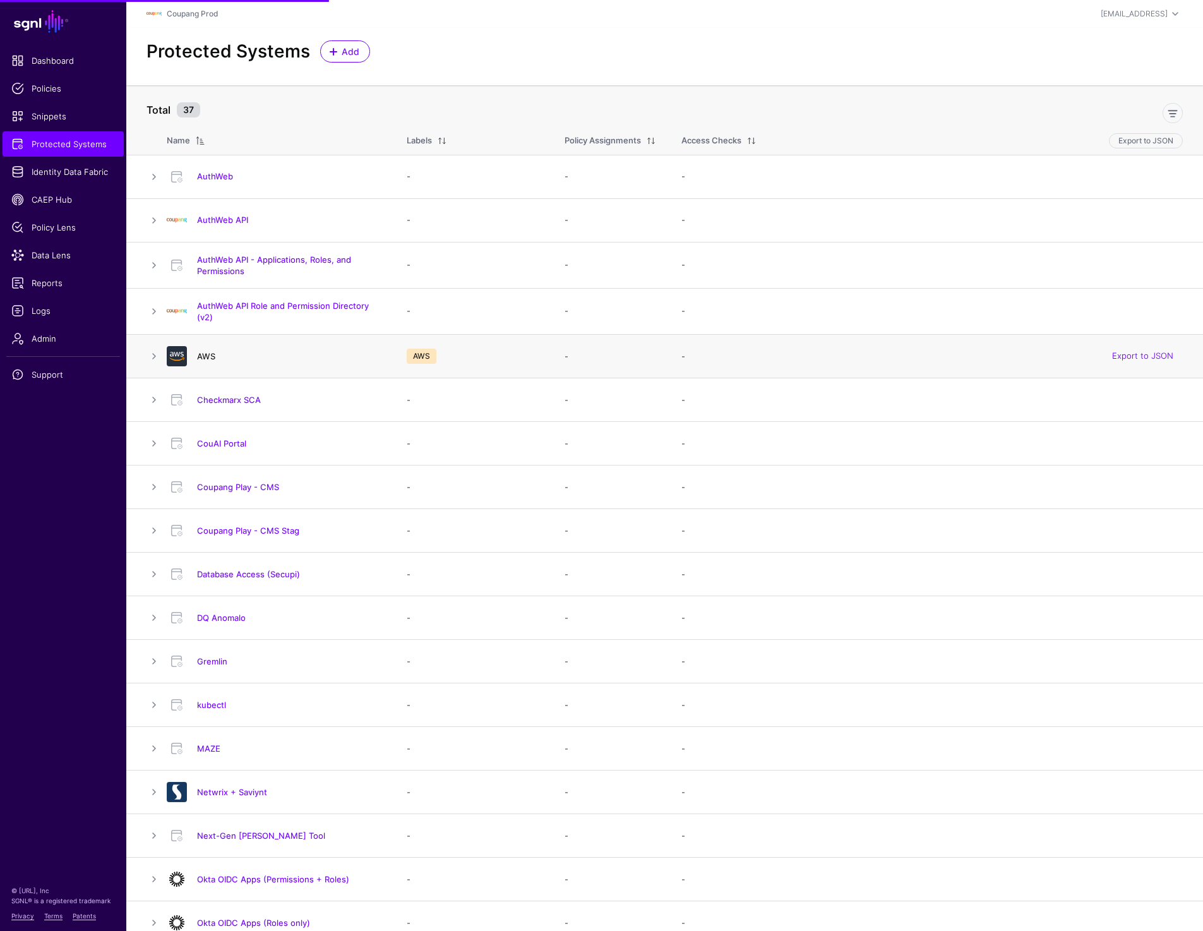
click at [211, 352] on link "AWS" at bounding box center [206, 356] width 18 height 10
